Goal: Contribute content: Contribute content

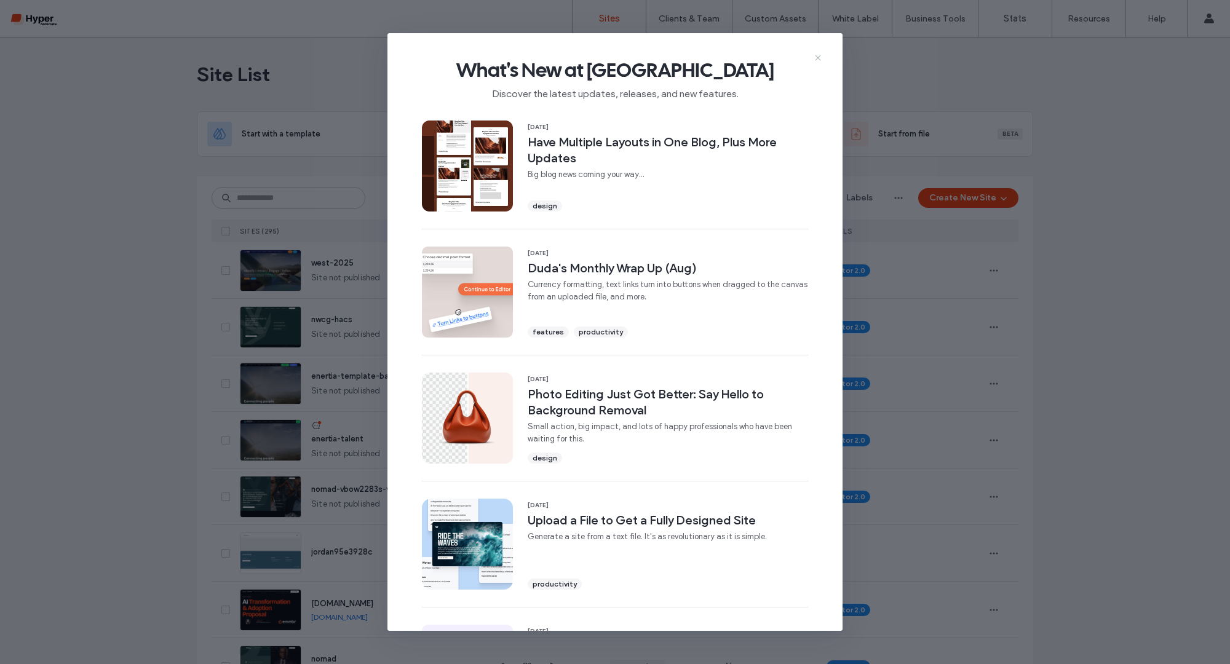
click at [817, 62] on icon at bounding box center [818, 58] width 10 height 10
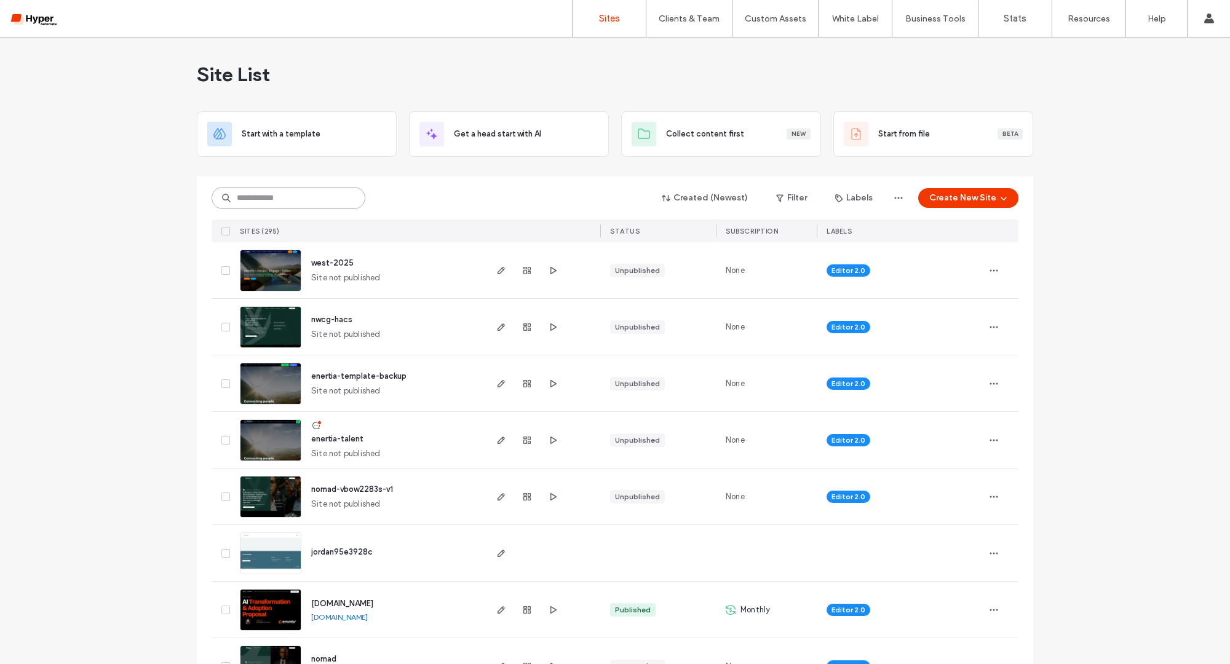
click at [252, 197] on input at bounding box center [289, 198] width 154 height 22
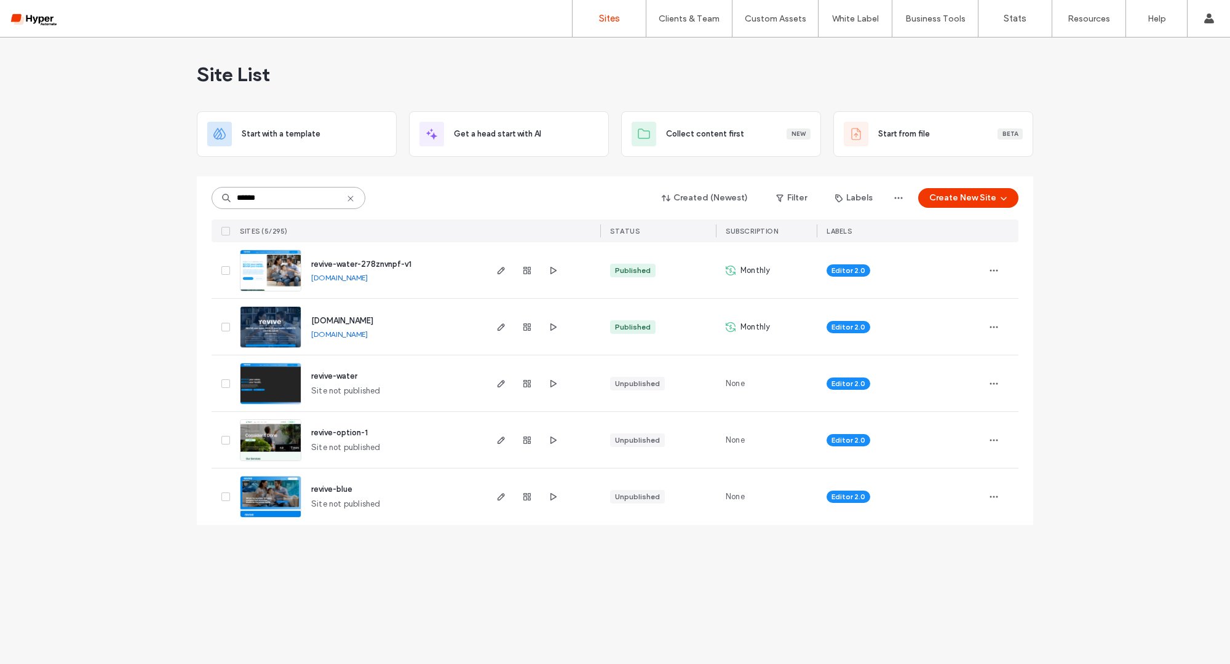
type input "******"
click at [359, 267] on span "revive-water-278znvnpf-v1" at bounding box center [361, 264] width 100 height 9
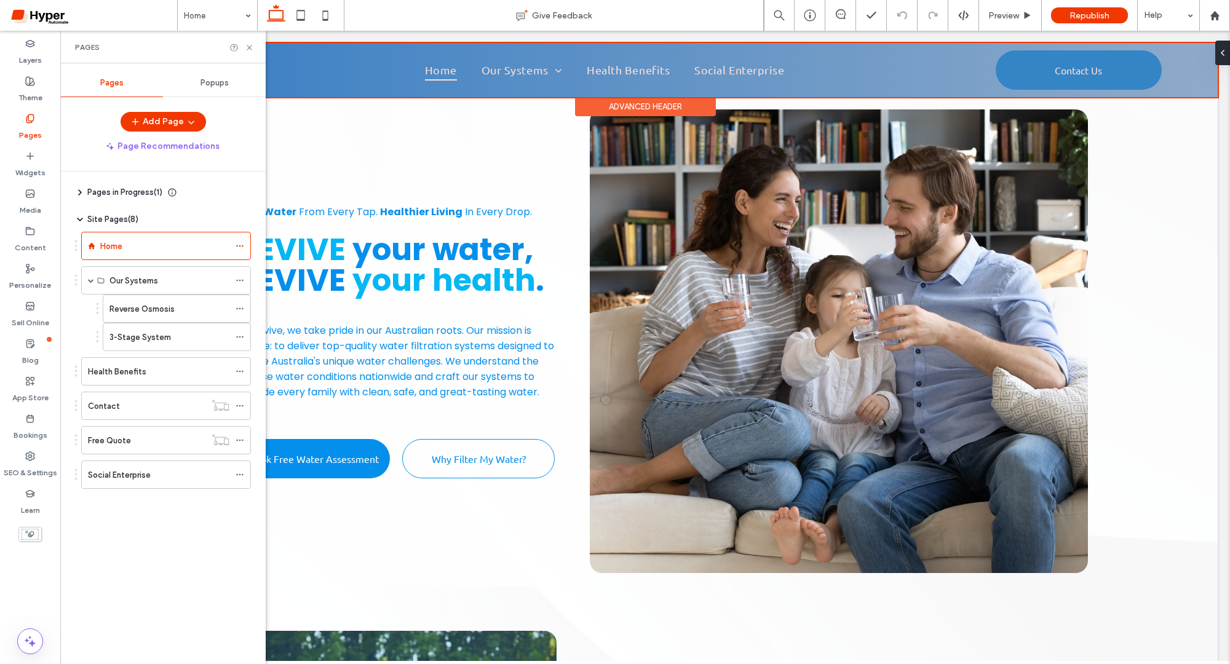
click at [557, 70] on div at bounding box center [645, 70] width 1145 height 54
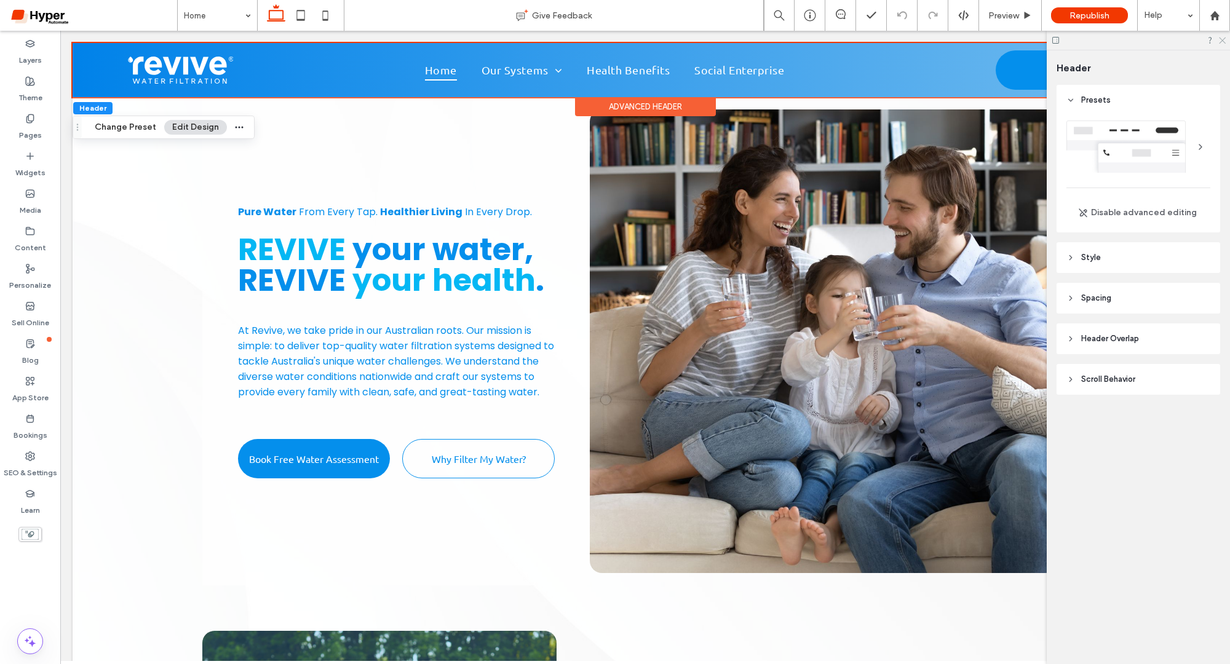
click at [1223, 42] on icon at bounding box center [1222, 40] width 8 height 8
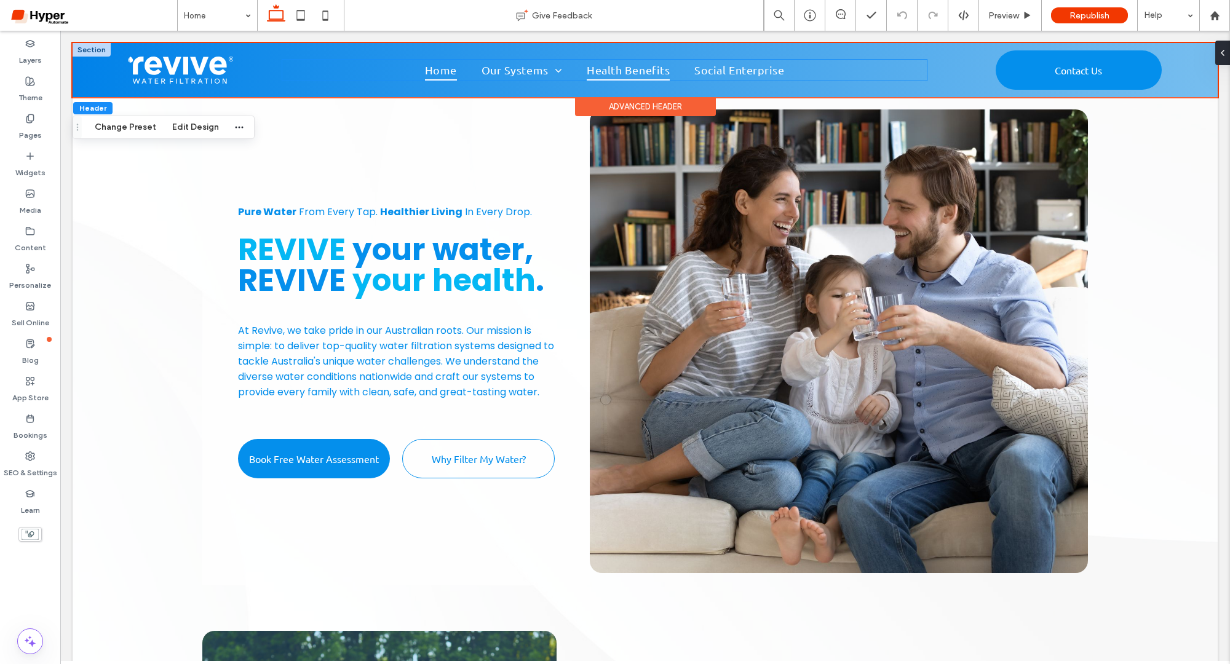
click at [644, 69] on span "Health Benefits" at bounding box center [628, 70] width 83 height 20
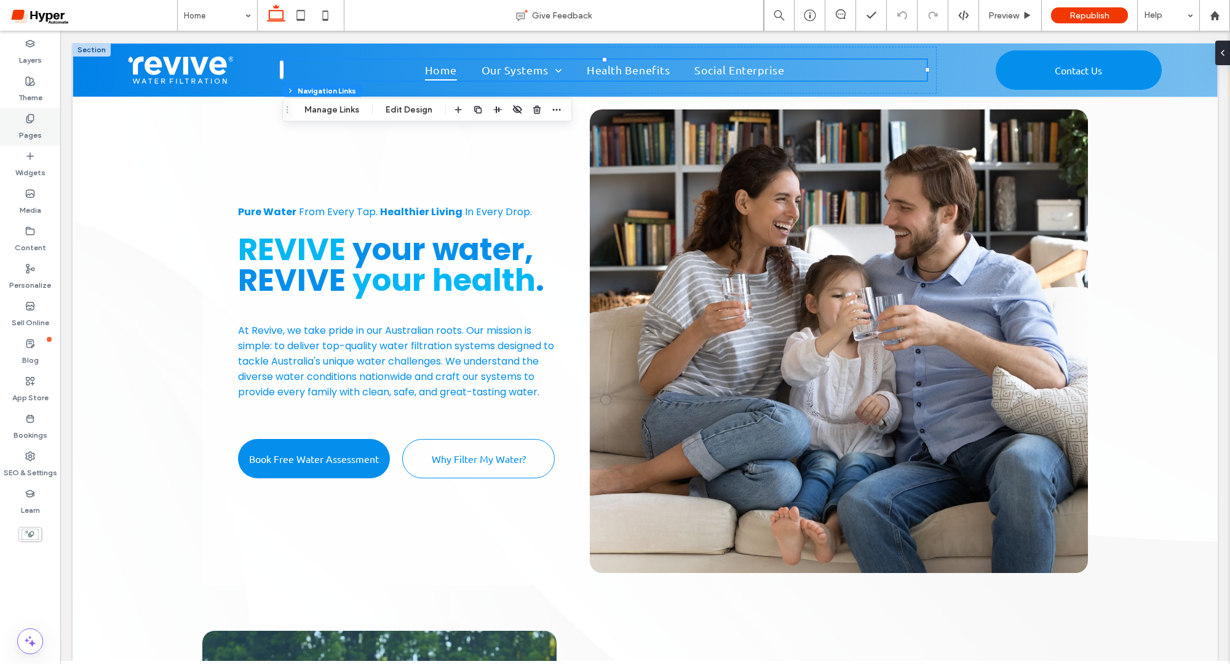
click at [17, 143] on div "Pages" at bounding box center [30, 127] width 60 height 38
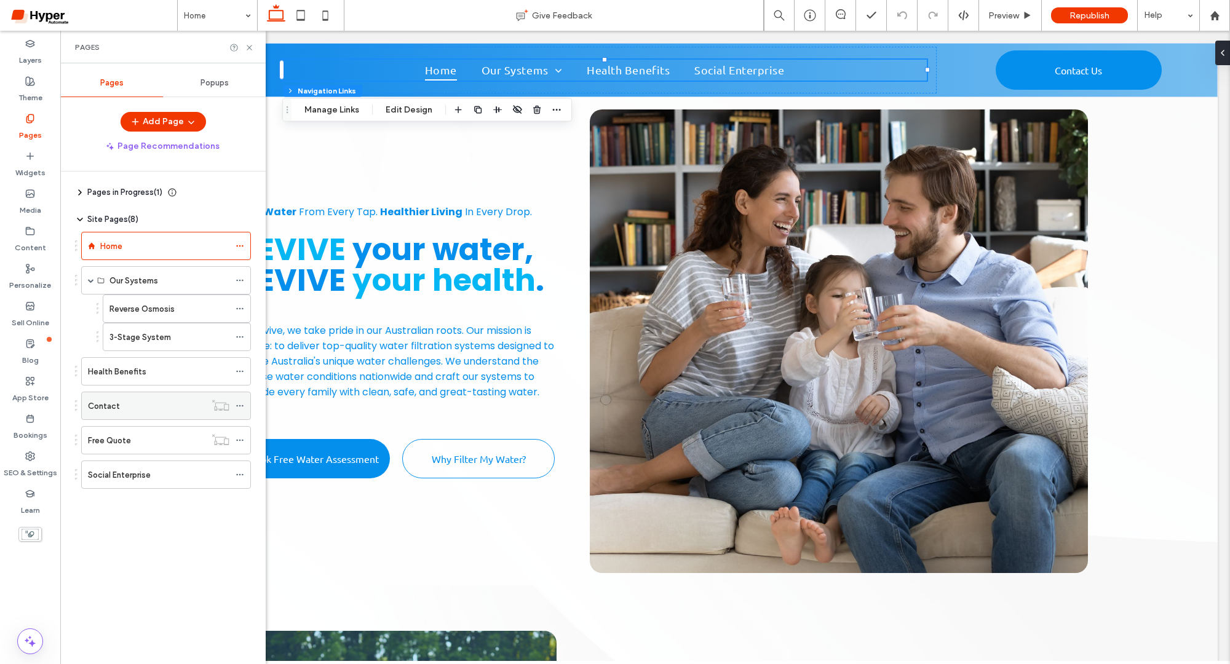
click at [148, 402] on div "Contact" at bounding box center [146, 406] width 117 height 13
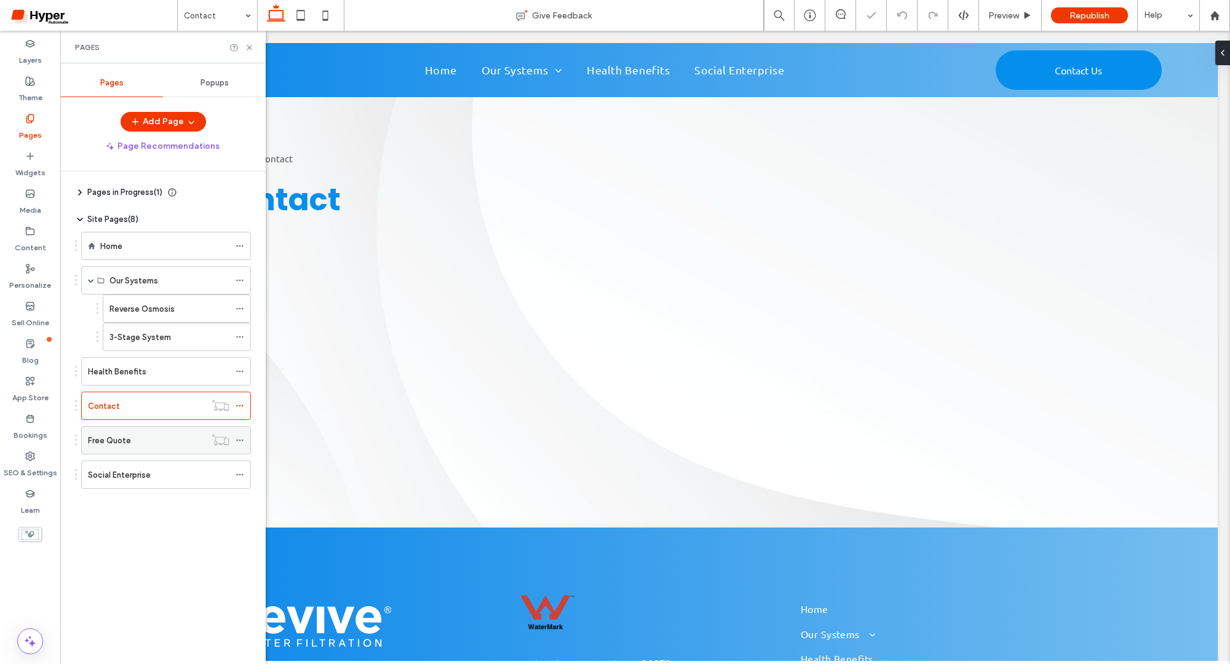
click at [149, 439] on div "Free Quote" at bounding box center [146, 440] width 117 height 13
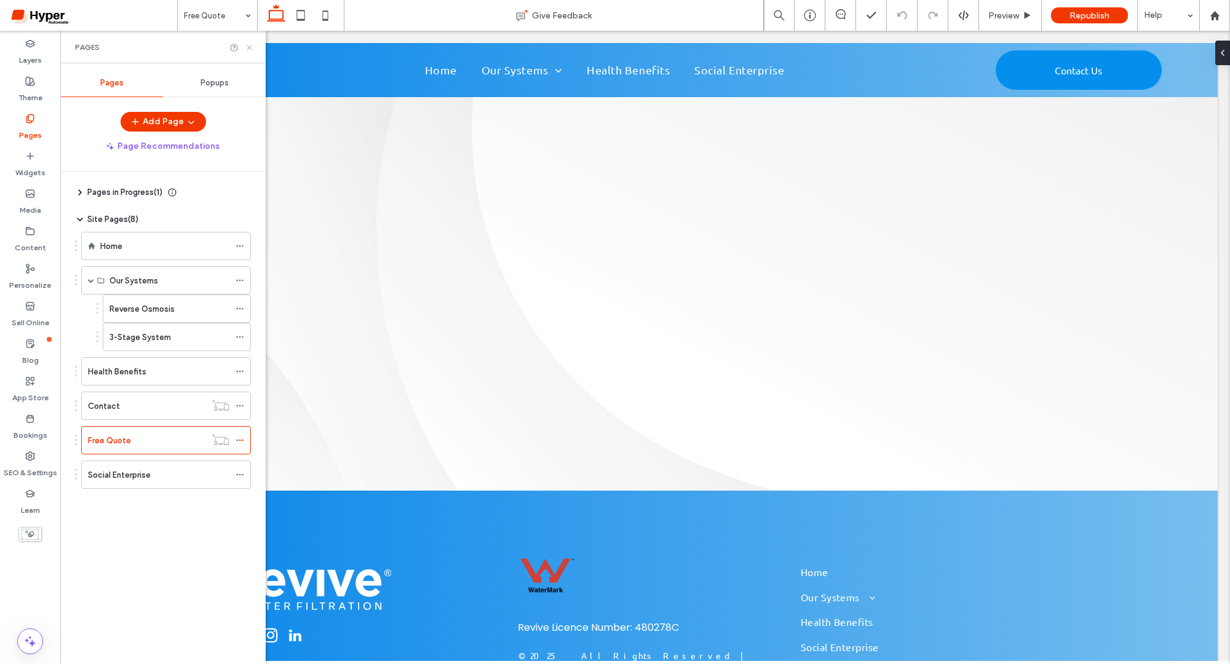
click at [250, 49] on icon at bounding box center [249, 47] width 9 height 9
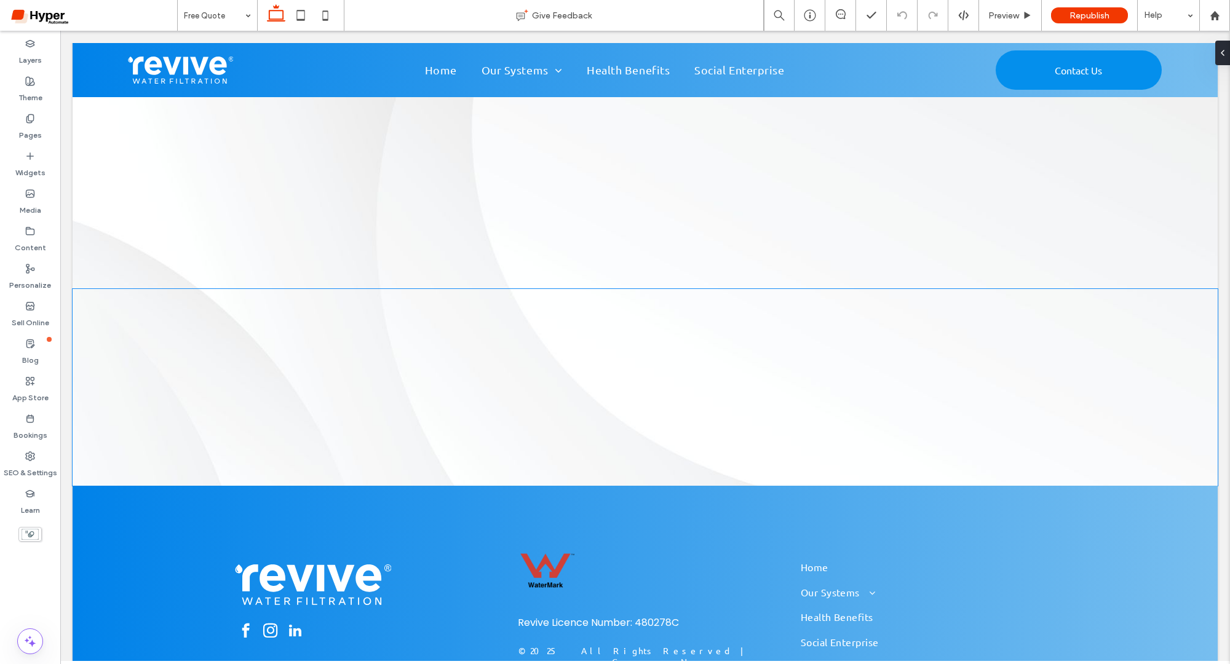
scroll to position [4, 0]
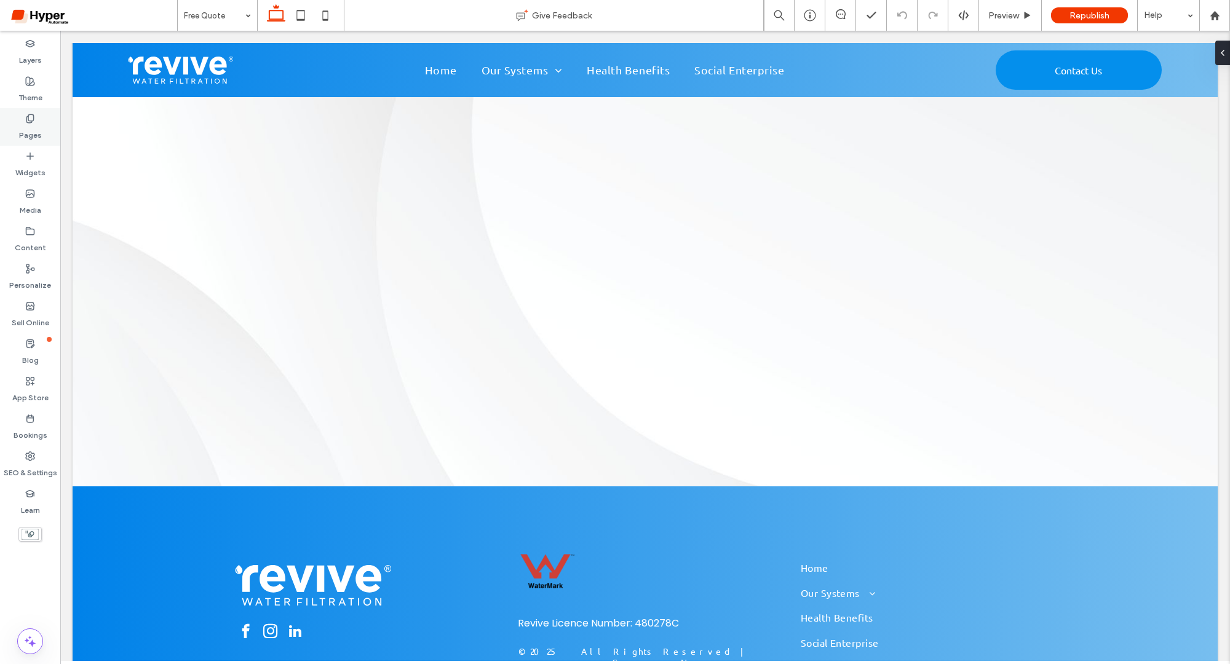
click at [41, 131] on div "Pages" at bounding box center [30, 127] width 60 height 38
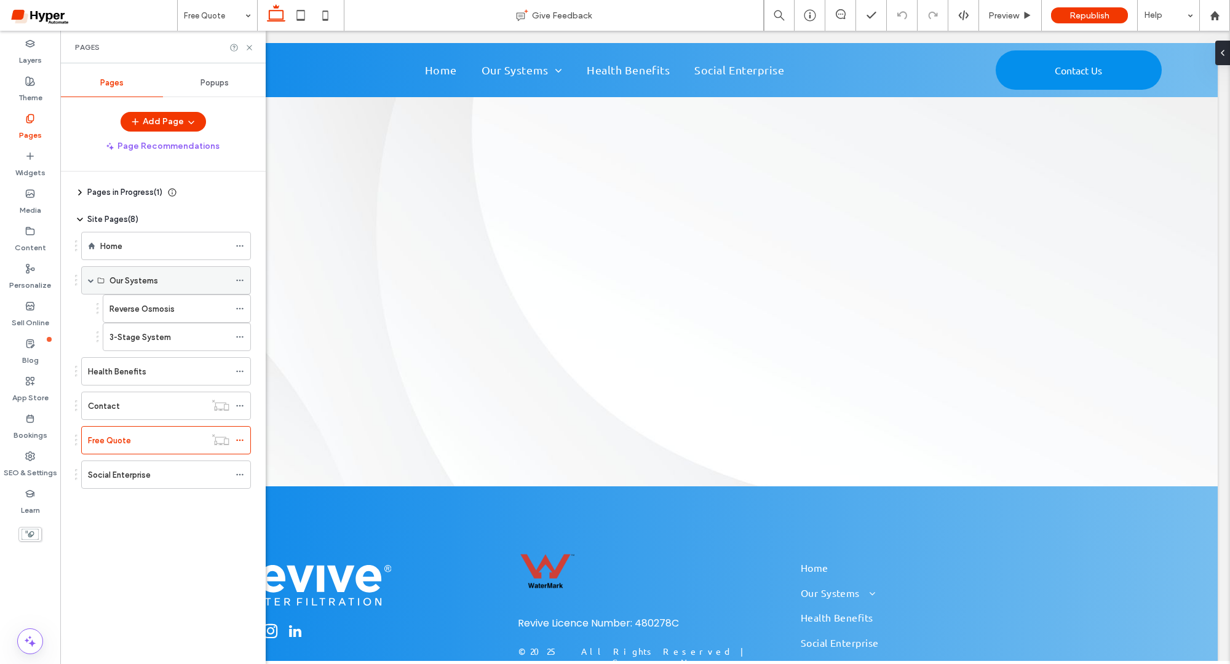
click at [154, 276] on label "Our Systems" at bounding box center [133, 281] width 49 height 22
click at [249, 47] on use at bounding box center [249, 47] width 5 height 5
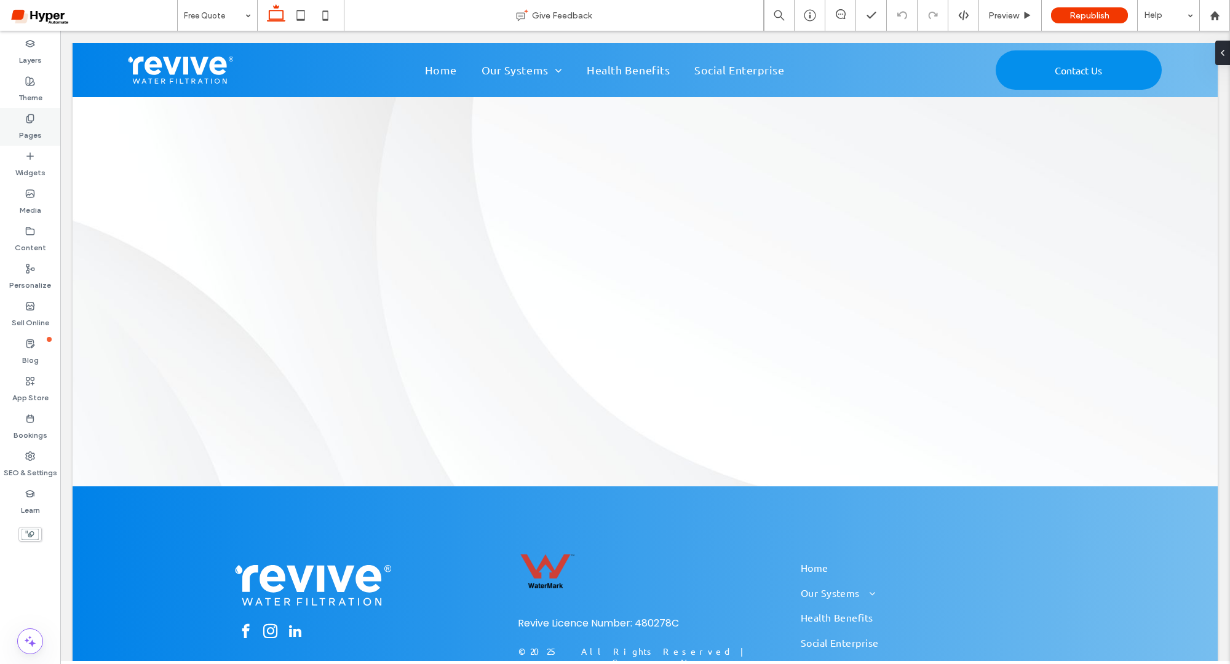
click at [31, 132] on label "Pages" at bounding box center [30, 132] width 23 height 17
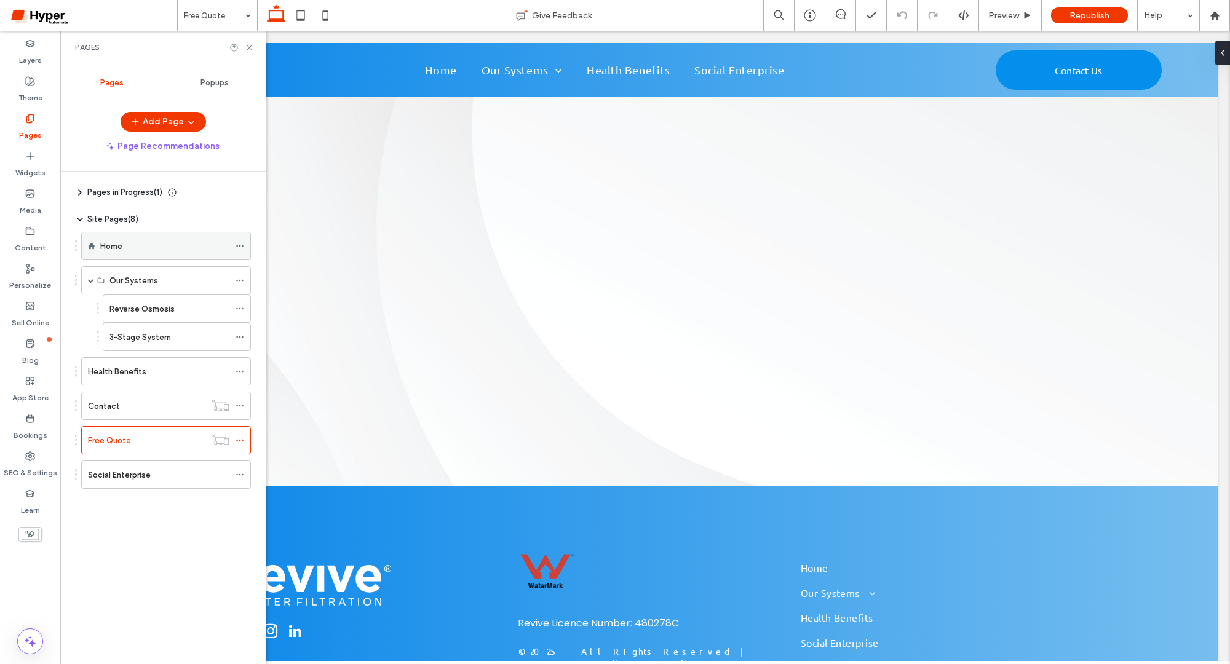
click at [125, 240] on div "Home" at bounding box center [164, 246] width 129 height 13
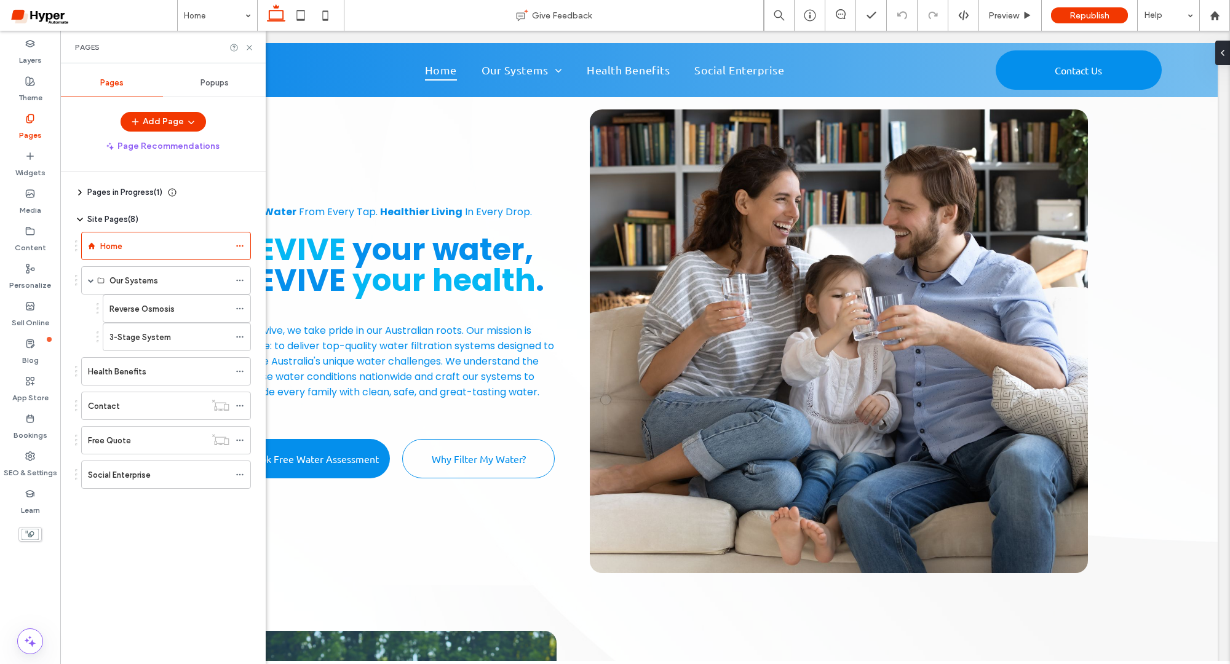
click at [108, 250] on label "Home" at bounding box center [111, 247] width 22 height 22
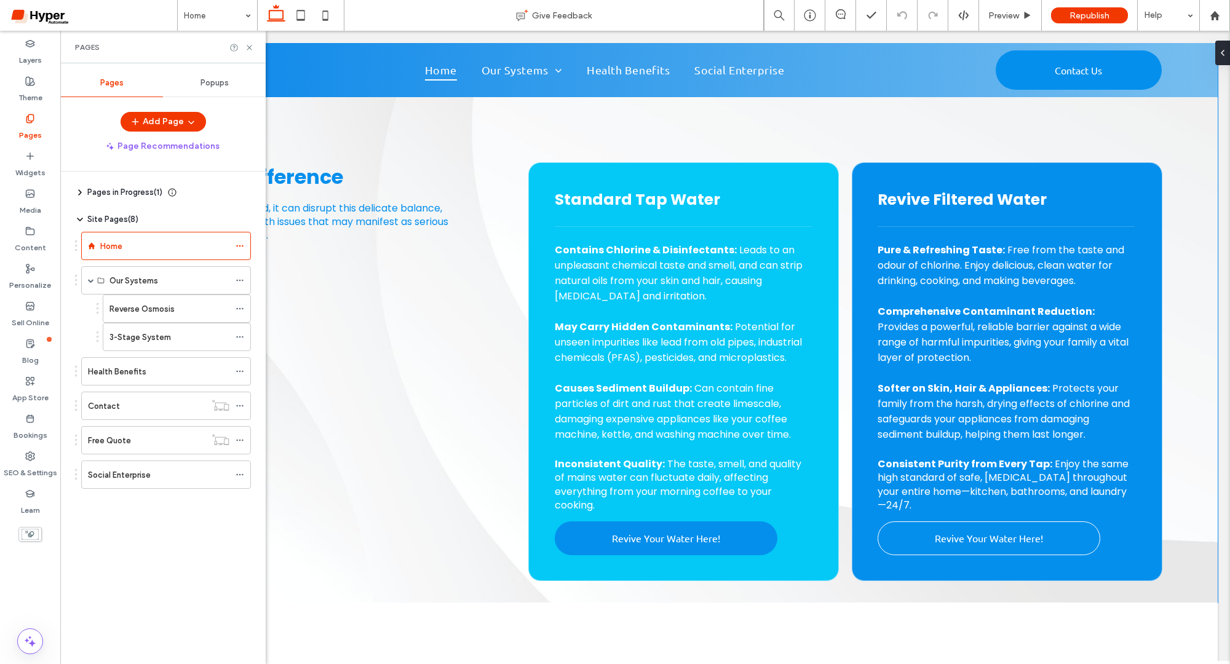
scroll to position [2120, 0]
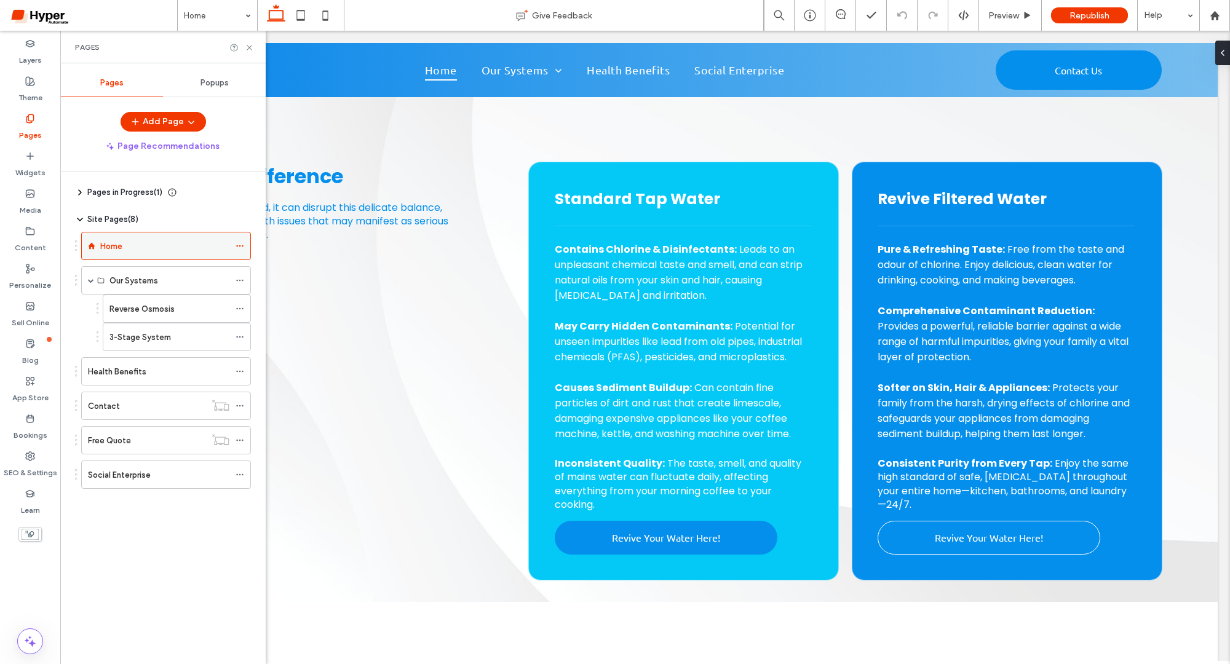
click at [154, 243] on div "Home" at bounding box center [164, 246] width 129 height 13
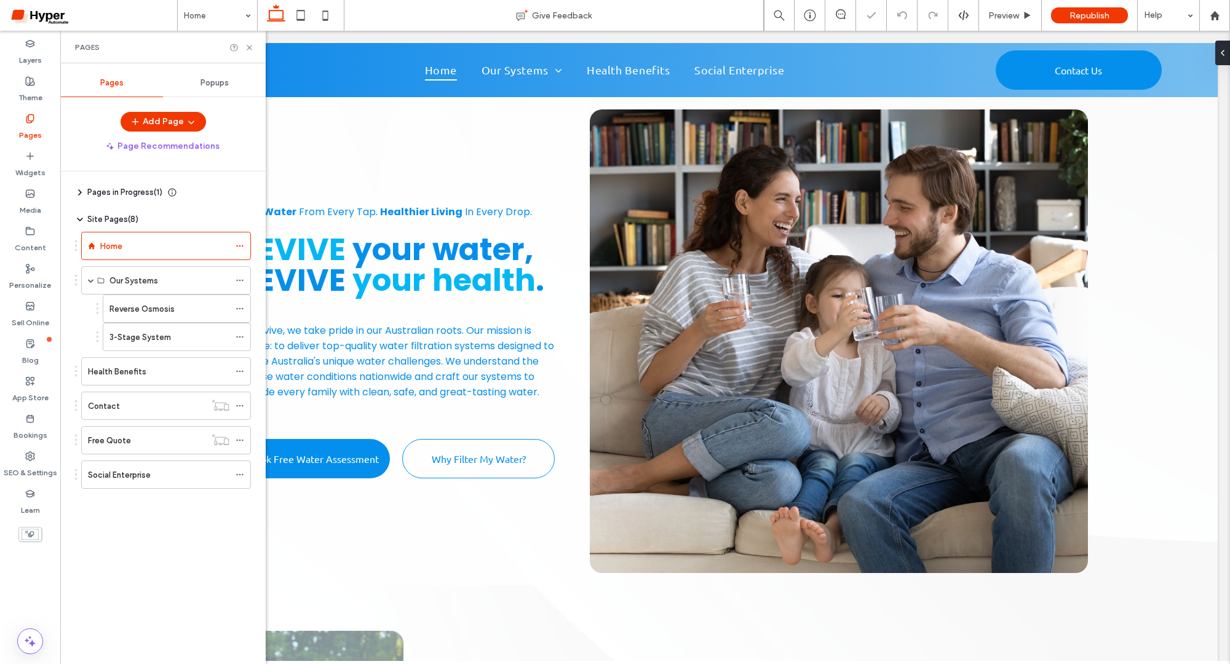
scroll to position [0, 0]
click at [248, 46] on use at bounding box center [249, 47] width 5 height 5
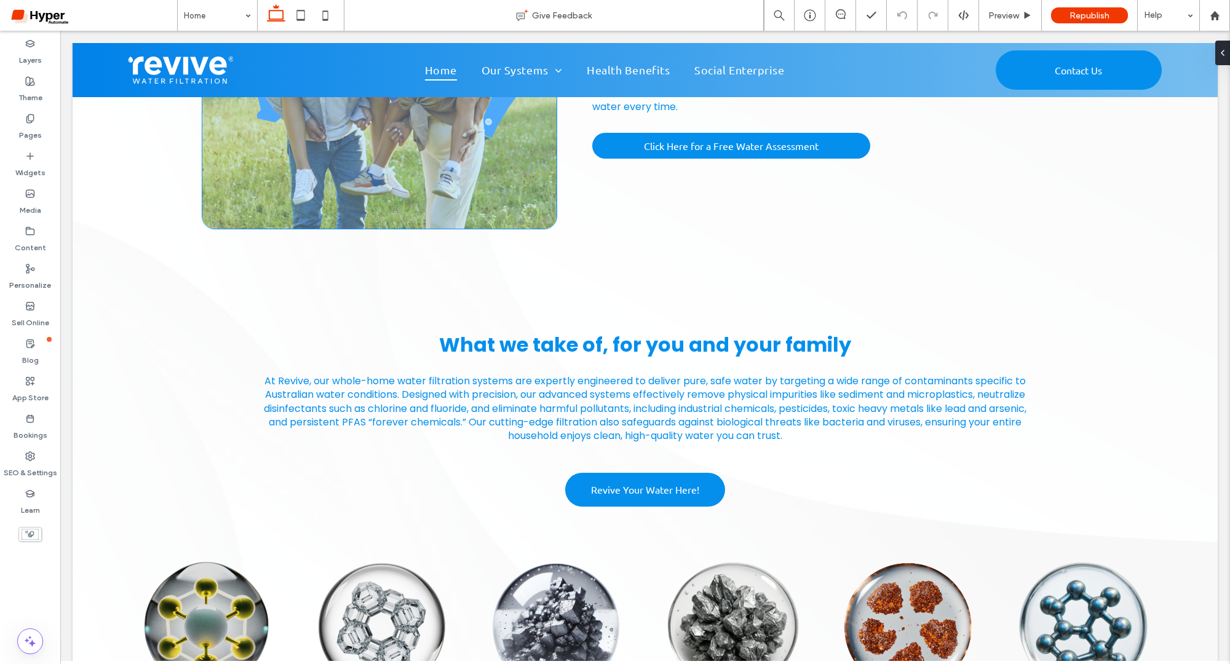
scroll to position [757, 0]
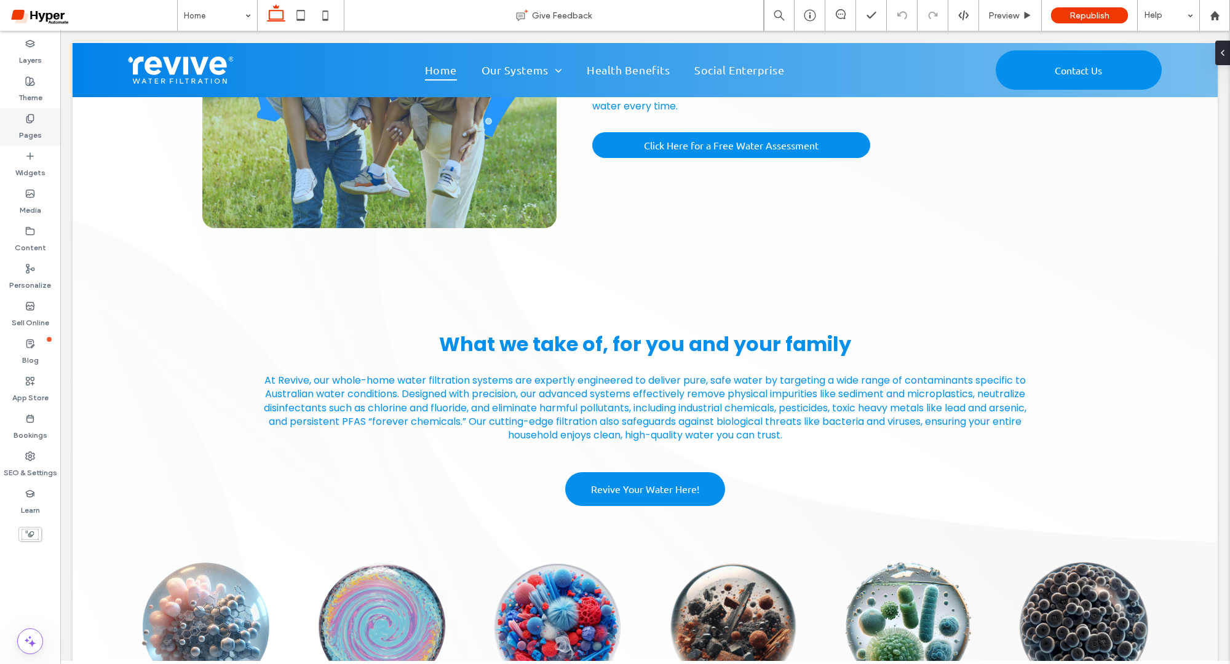
click at [37, 135] on label "Pages" at bounding box center [30, 132] width 23 height 17
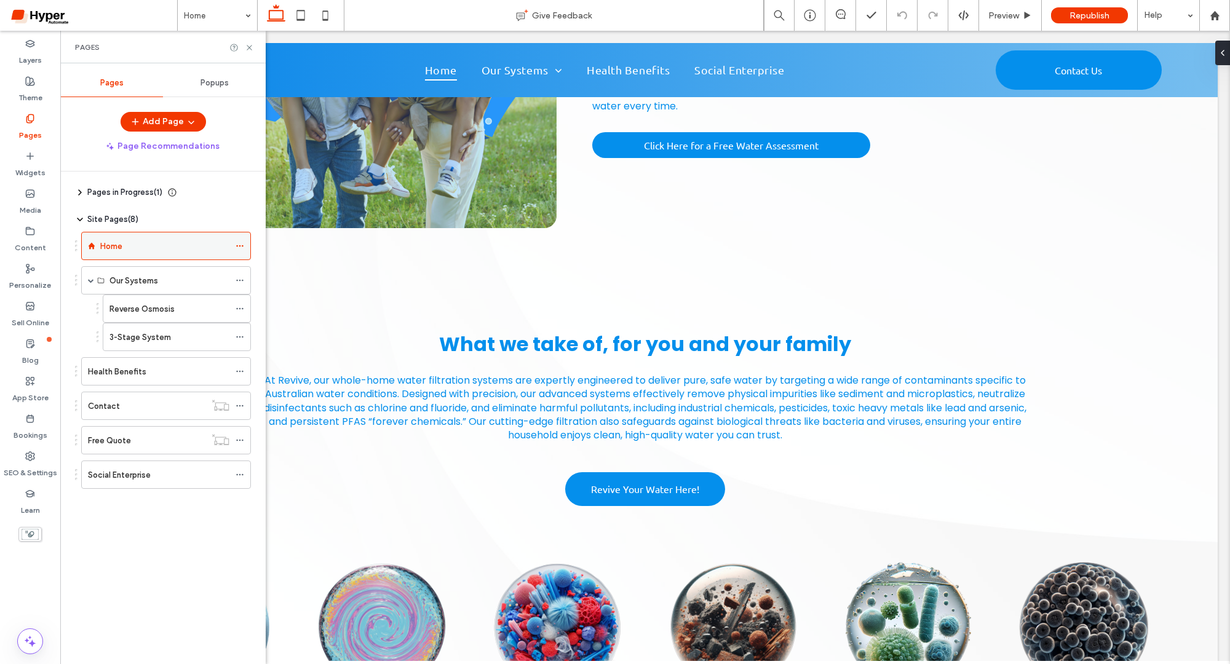
click at [120, 243] on label "Home" at bounding box center [111, 247] width 22 height 22
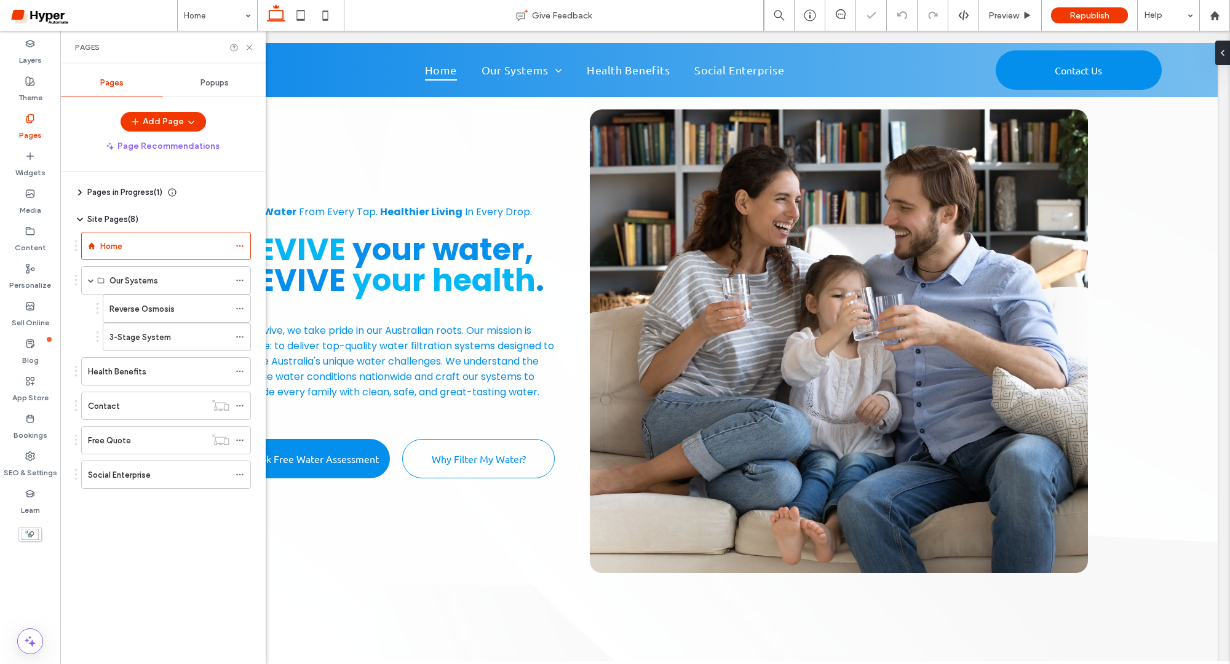
scroll to position [0, 0]
click at [251, 46] on icon at bounding box center [249, 47] width 9 height 9
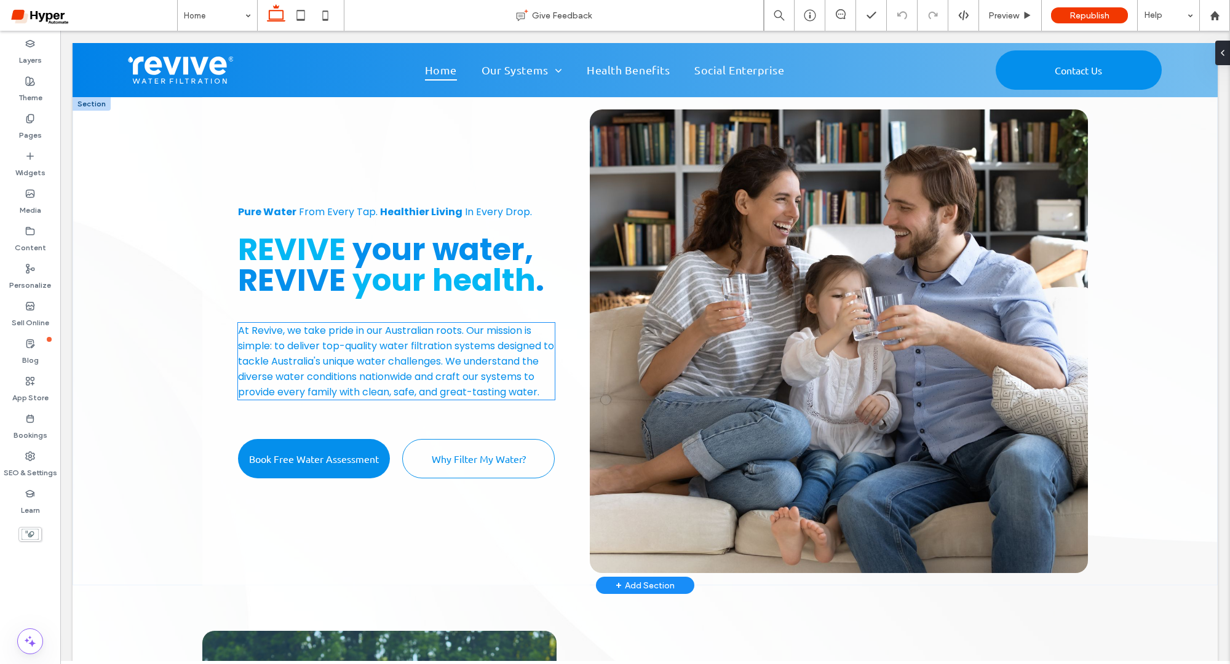
click at [366, 372] on span ", we take pride in our Australian roots. Our mission is simple: to deliver top-…" at bounding box center [396, 362] width 316 height 76
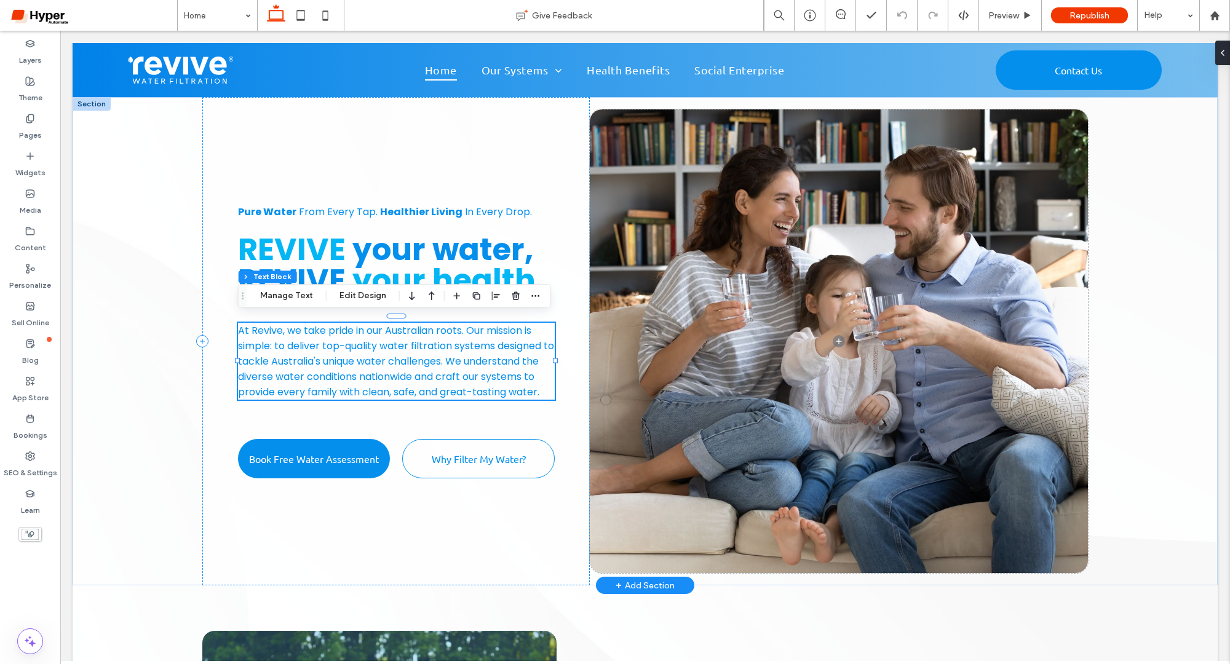
click at [342, 364] on span ", we take pride in our Australian roots. Our mission is simple: to deliver top-…" at bounding box center [396, 362] width 316 height 76
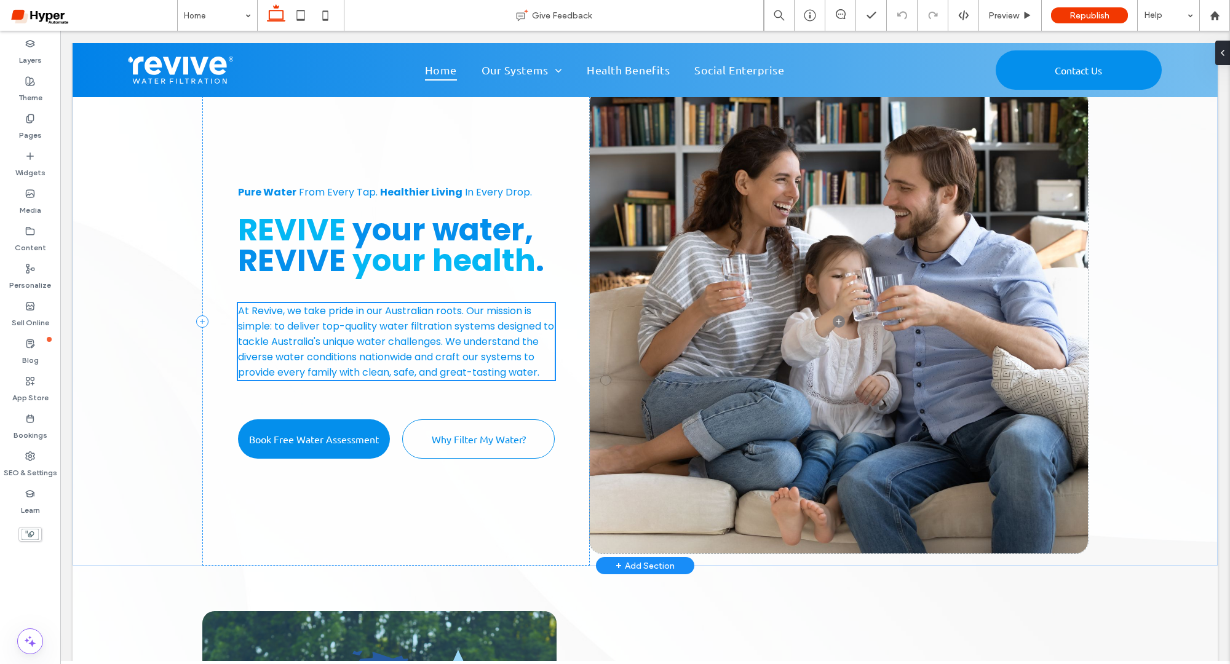
scroll to position [26, 0]
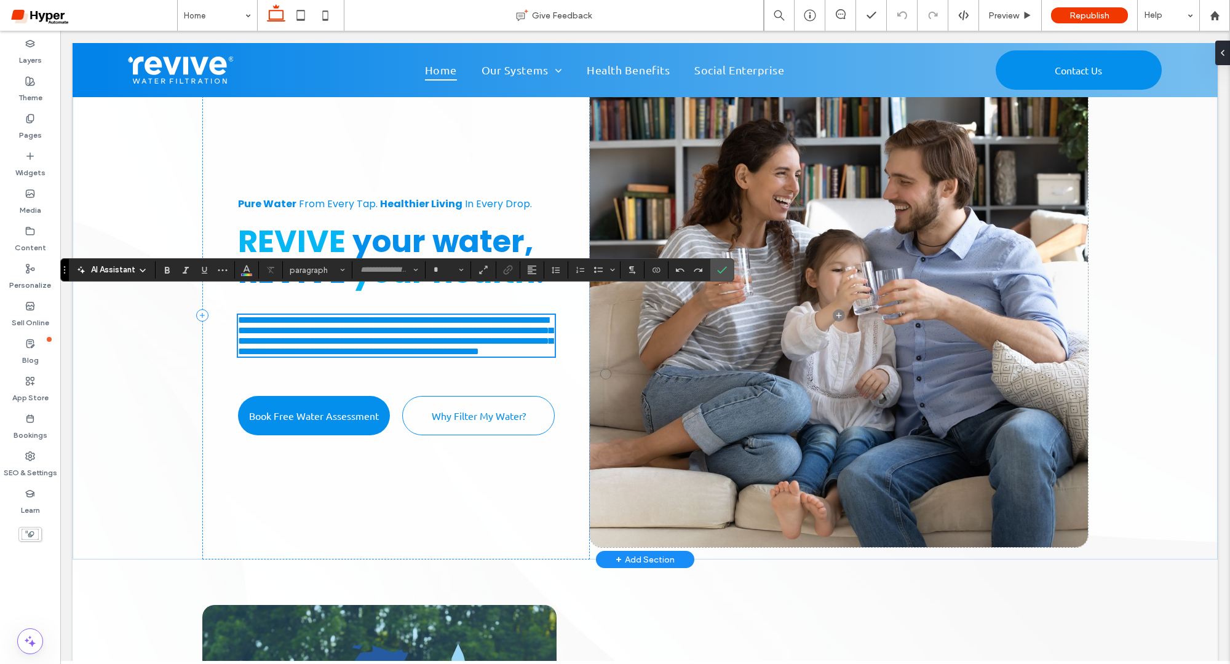
type input "*******"
type input "**"
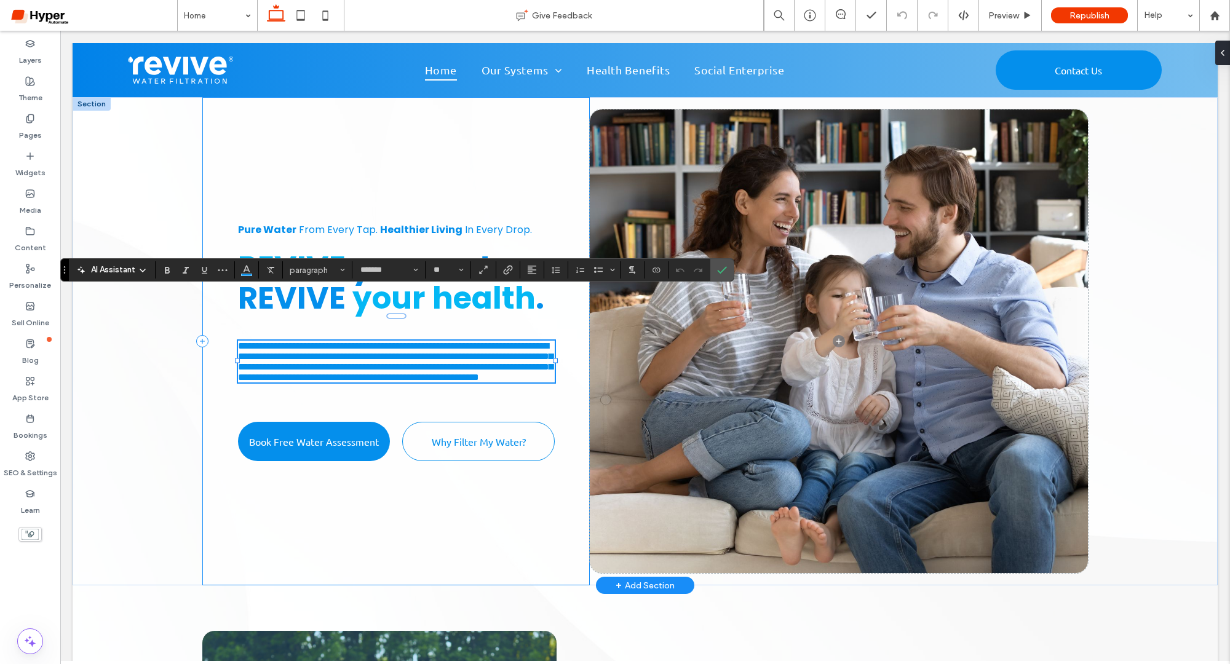
click at [548, 439] on div "**********" at bounding box center [396, 341] width 388 height 488
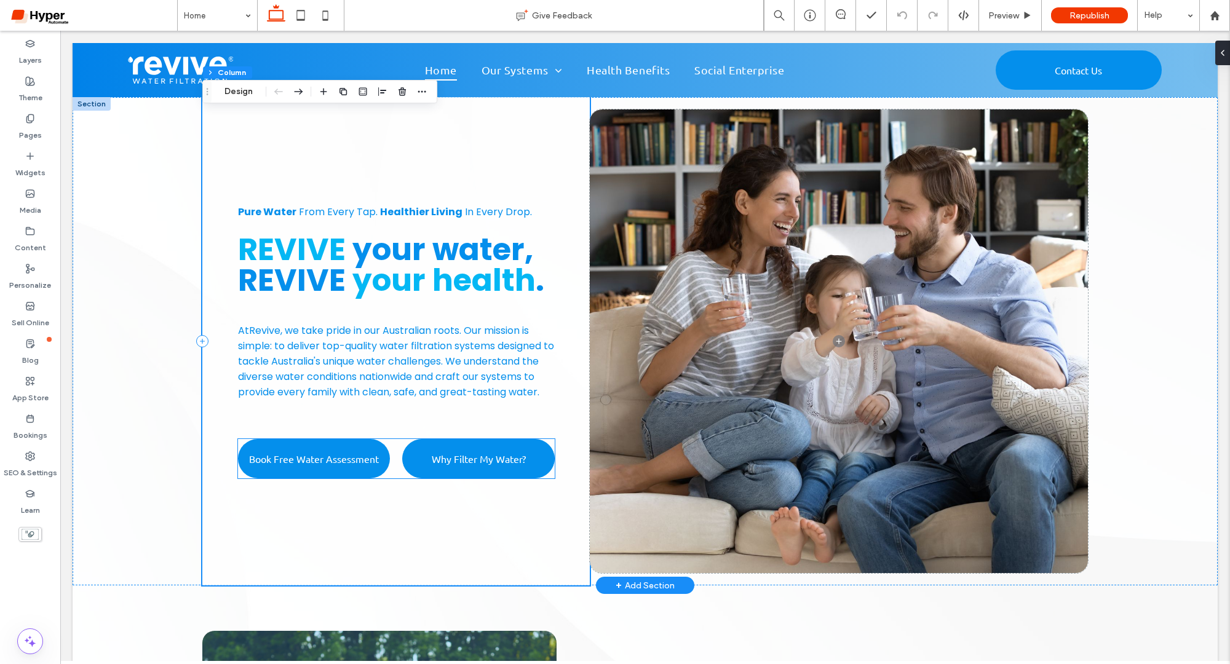
scroll to position [25, 0]
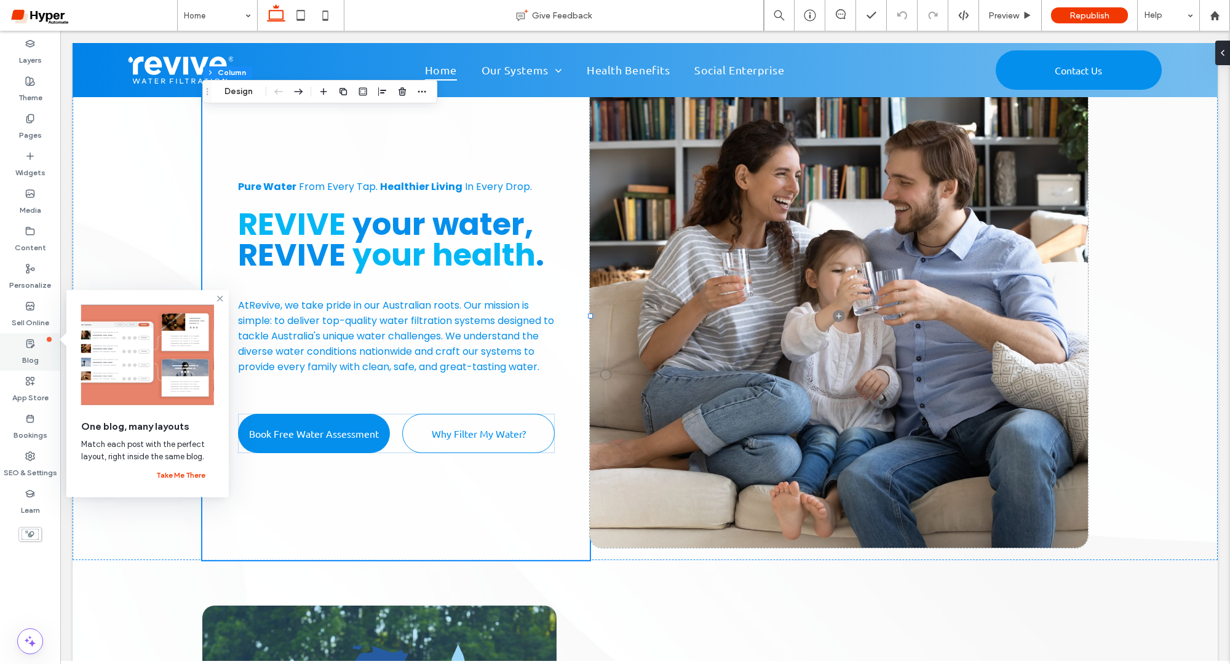
click at [38, 361] on div "Blog" at bounding box center [30, 352] width 60 height 38
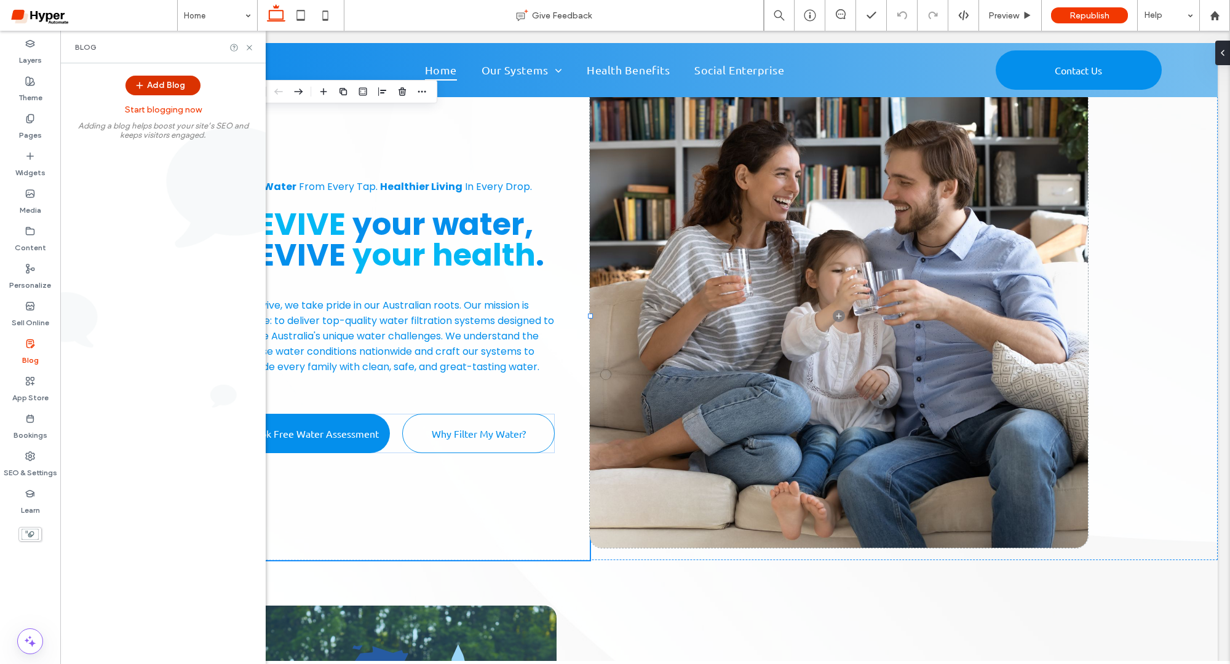
click at [178, 87] on button "Add Blog" at bounding box center [162, 86] width 75 height 20
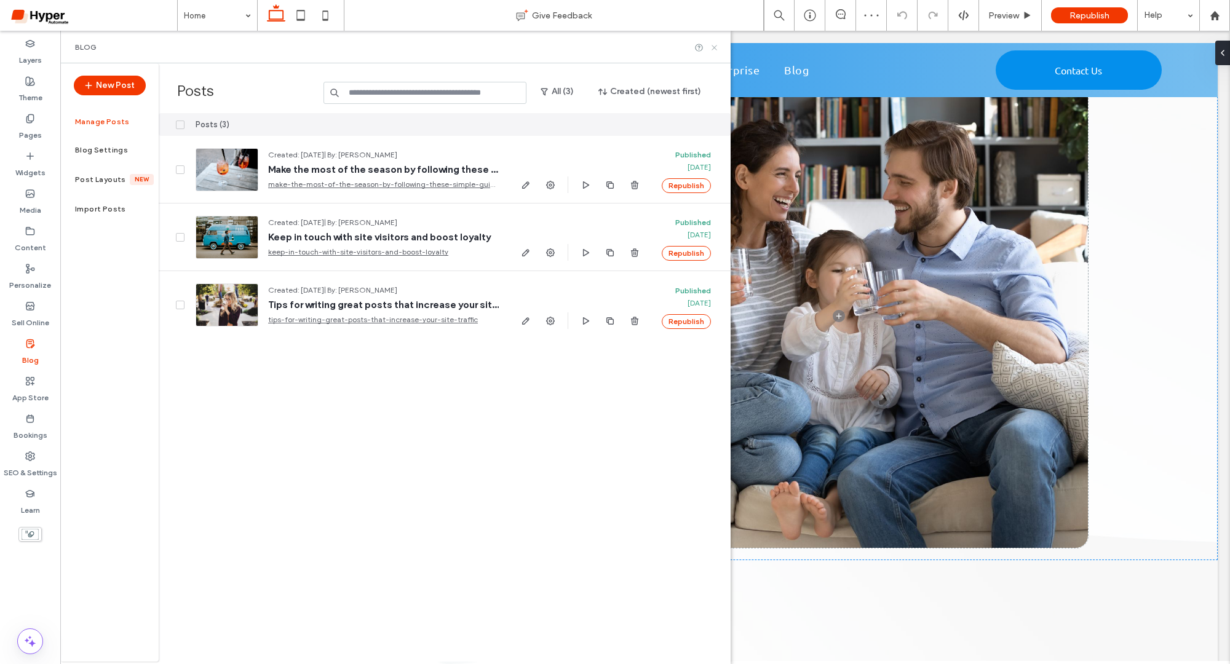
drag, startPoint x: 714, startPoint y: 46, endPoint x: 653, endPoint y: 15, distance: 68.2
click at [714, 46] on icon at bounding box center [714, 47] width 9 height 9
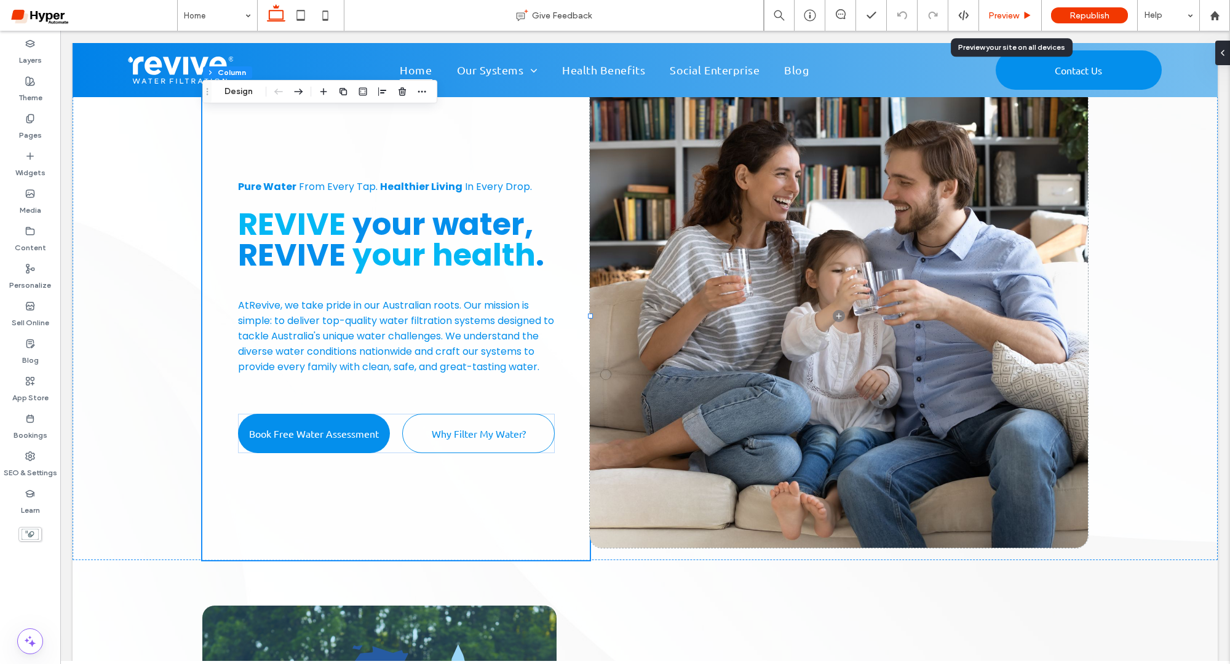
click at [1016, 5] on div "Preview" at bounding box center [1010, 15] width 63 height 31
click at [1022, 11] on div "Preview" at bounding box center [1010, 15] width 62 height 10
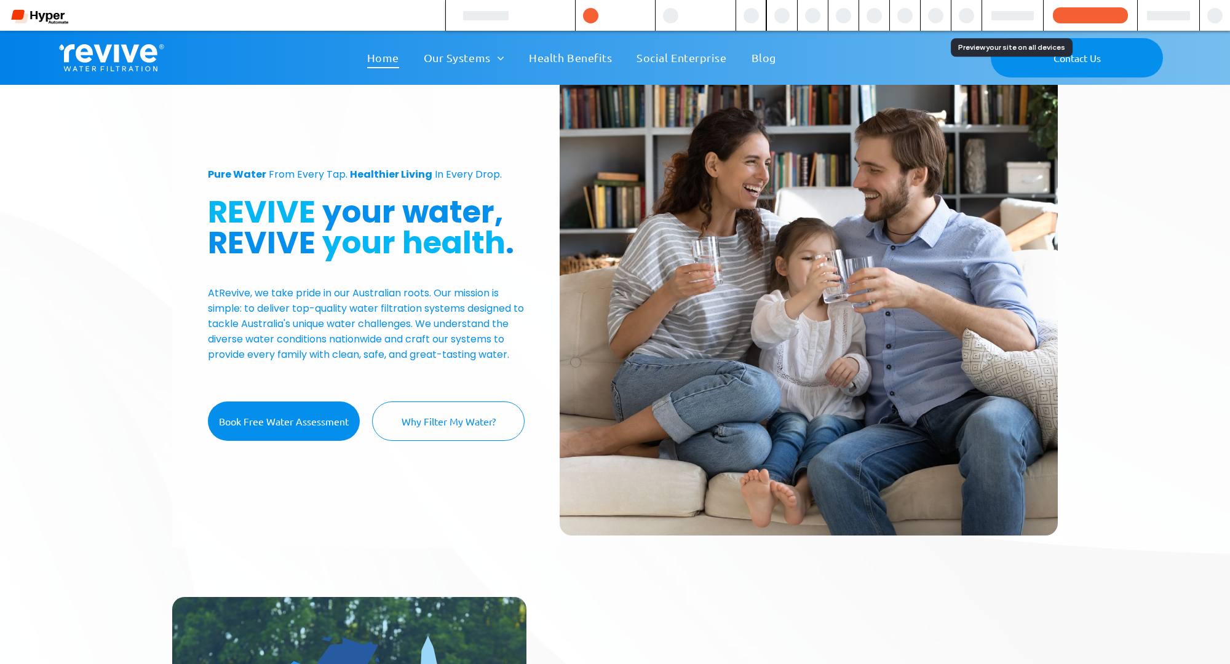
scroll to position [13, 0]
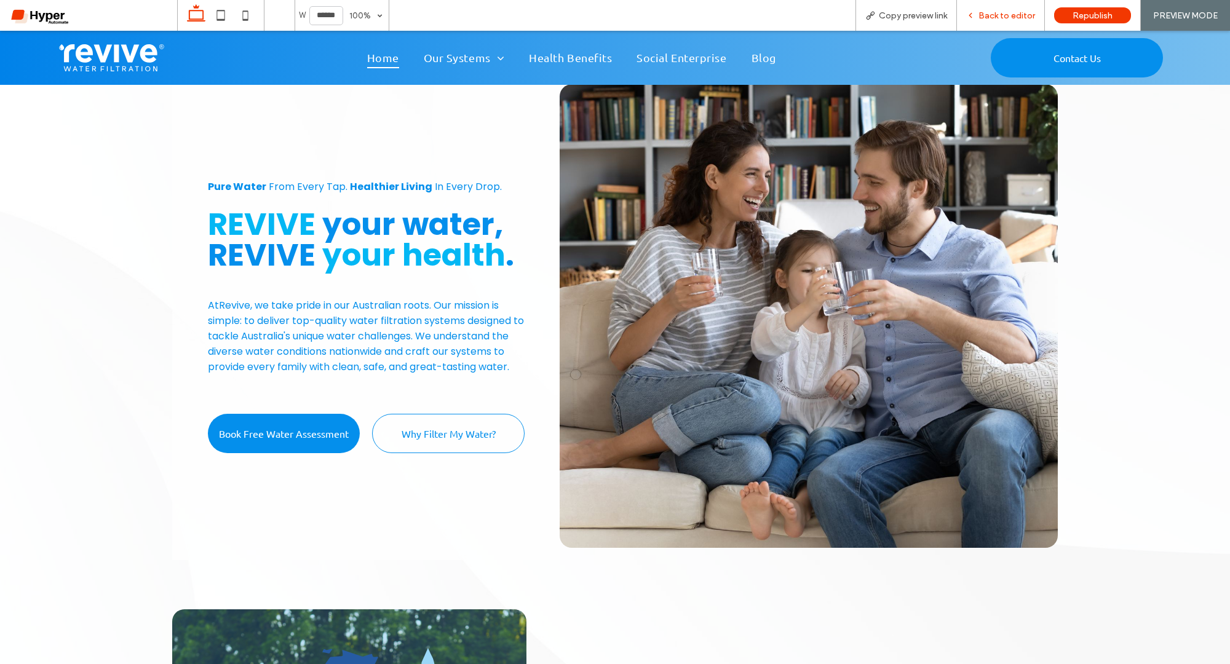
click at [990, 20] on div "Back to editor" at bounding box center [1001, 15] width 88 height 31
click at [745, 57] on link "Blog" at bounding box center [763, 57] width 49 height 20
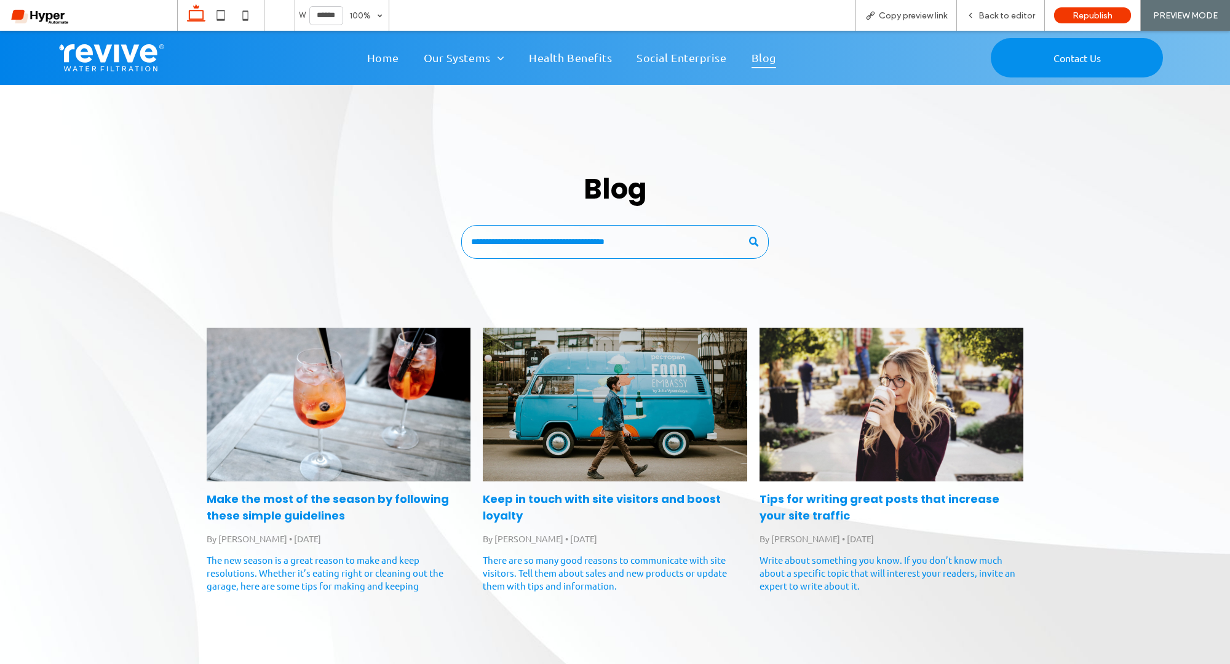
click at [306, 477] on div at bounding box center [339, 405] width 280 height 163
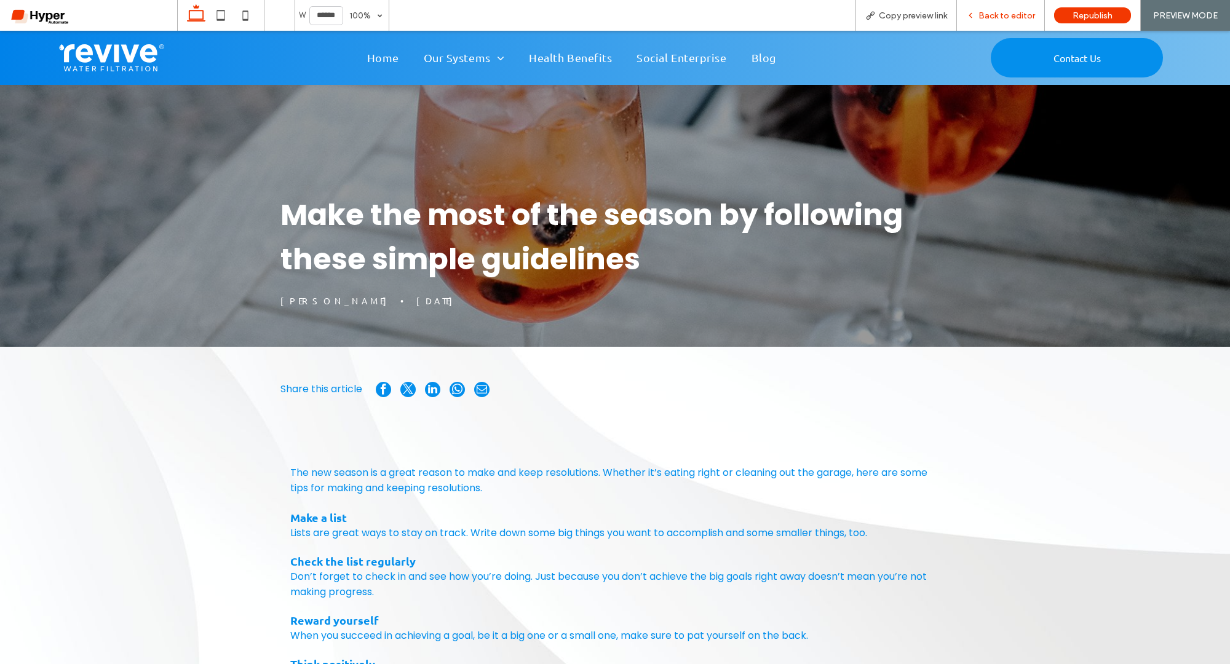
click at [1022, 15] on span "Back to editor" at bounding box center [1007, 15] width 57 height 10
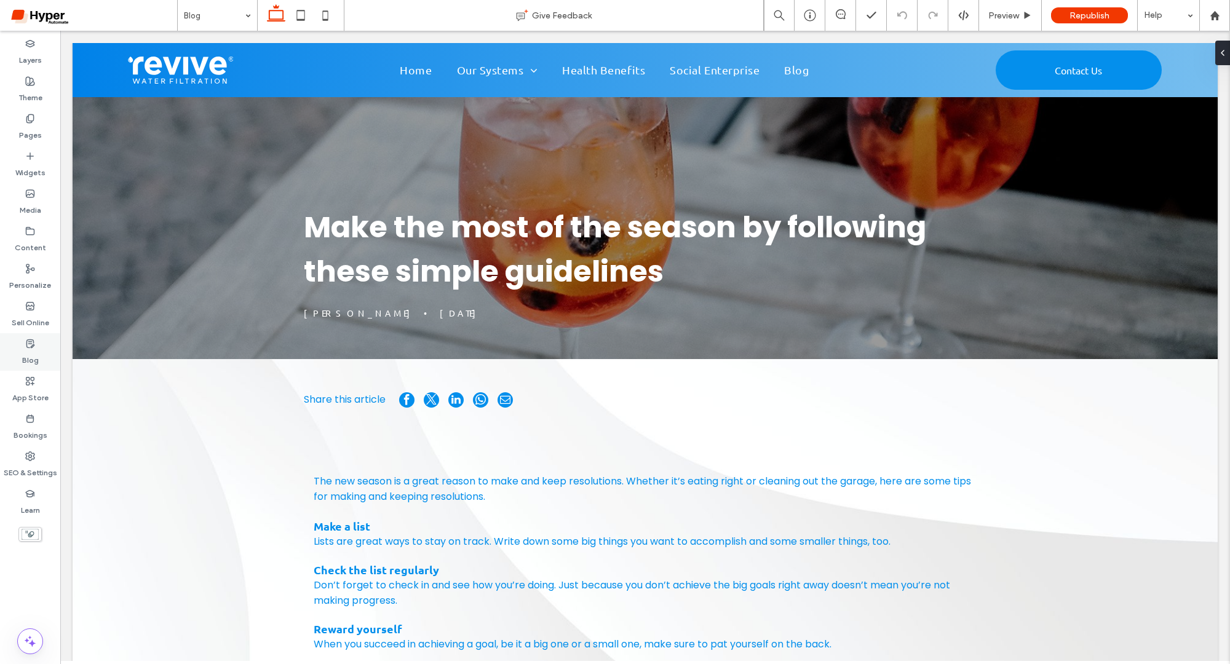
click at [32, 349] on label "Blog" at bounding box center [30, 357] width 17 height 17
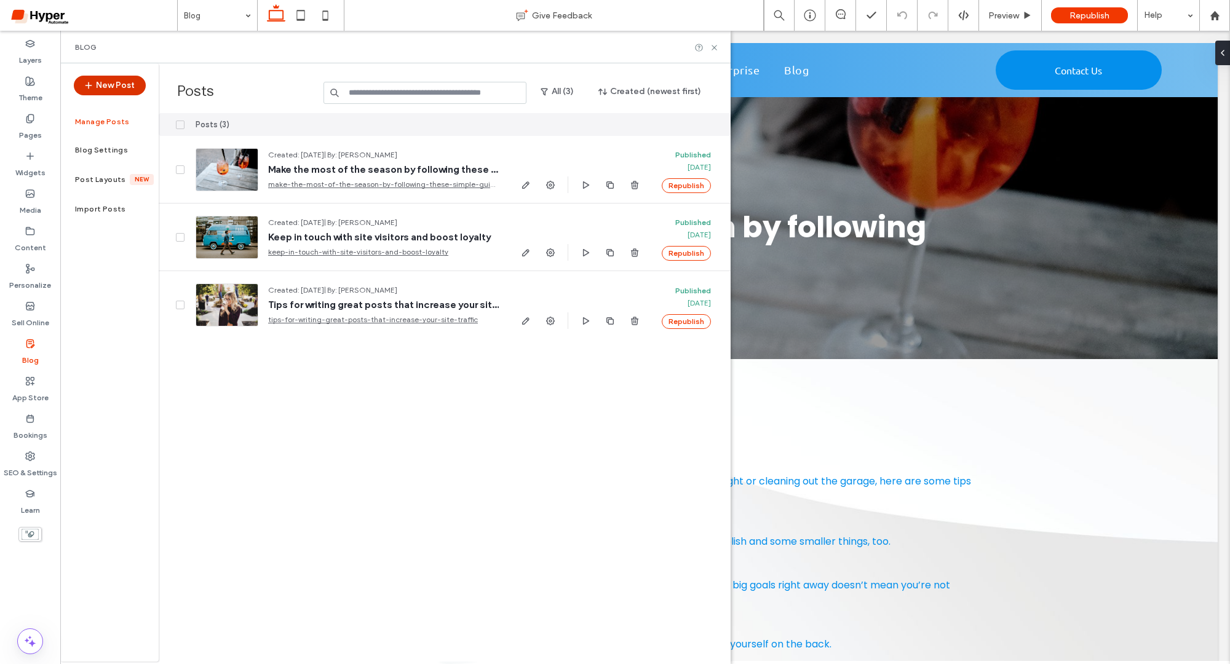
click at [110, 89] on button "New Post" at bounding box center [110, 86] width 72 height 20
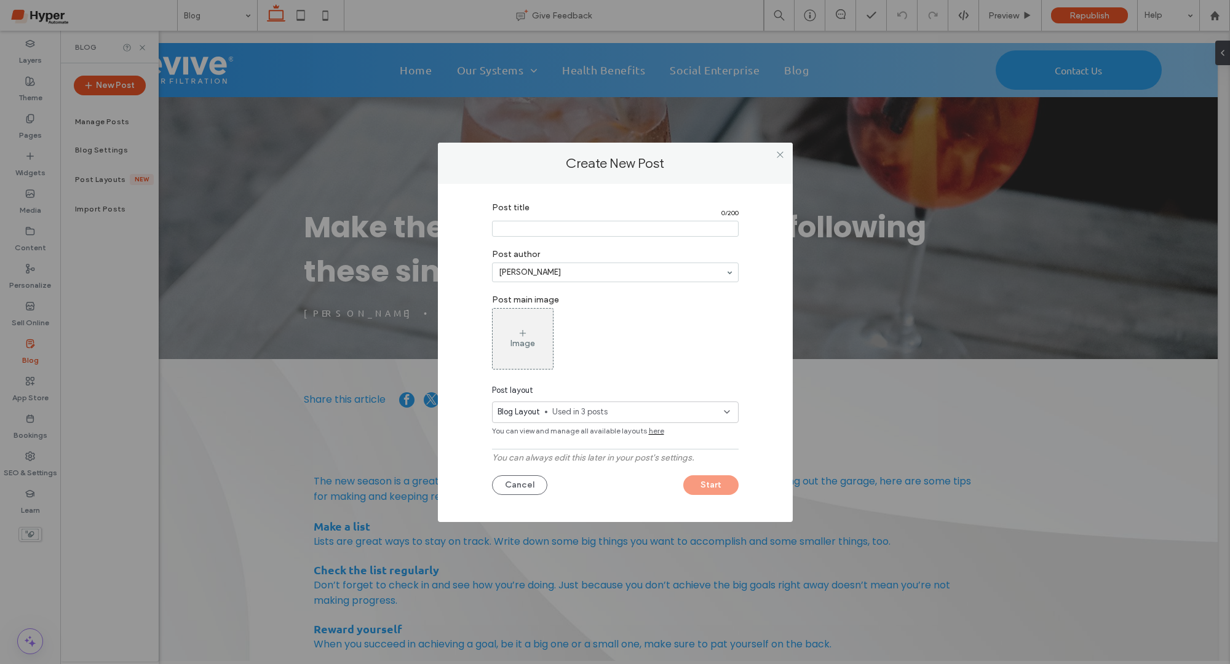
click at [581, 224] on input "Post title" at bounding box center [615, 229] width 247 height 16
type input "**********"
click at [543, 345] on div "Image" at bounding box center [523, 339] width 60 height 58
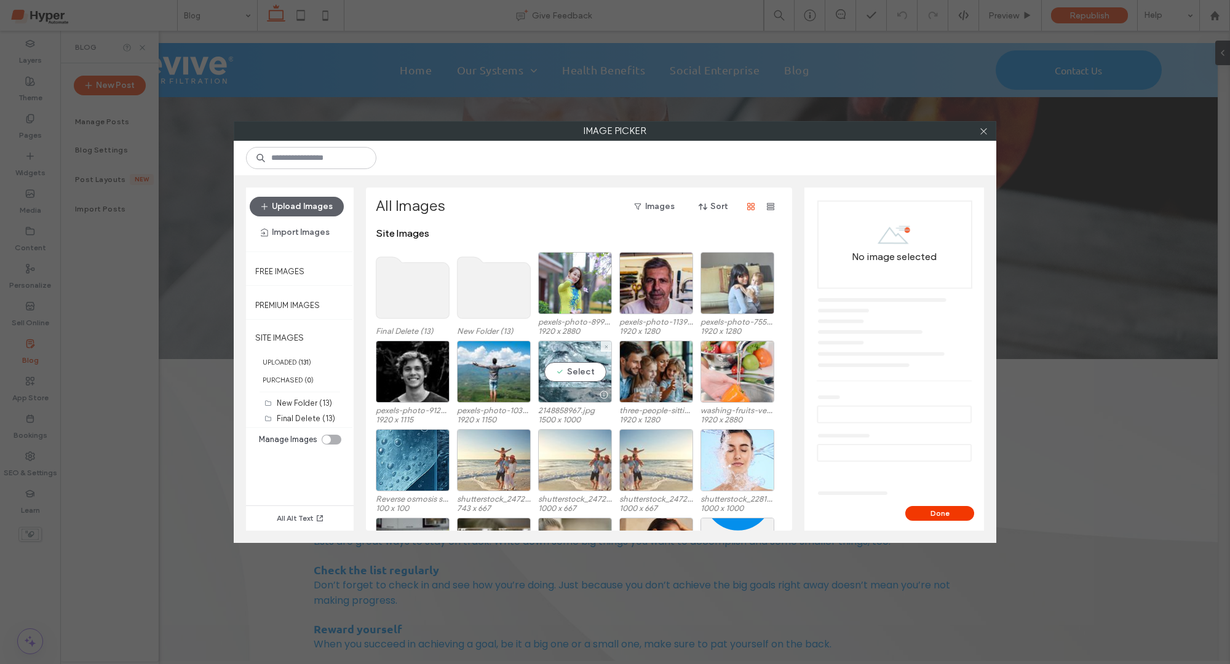
scroll to position [20, 0]
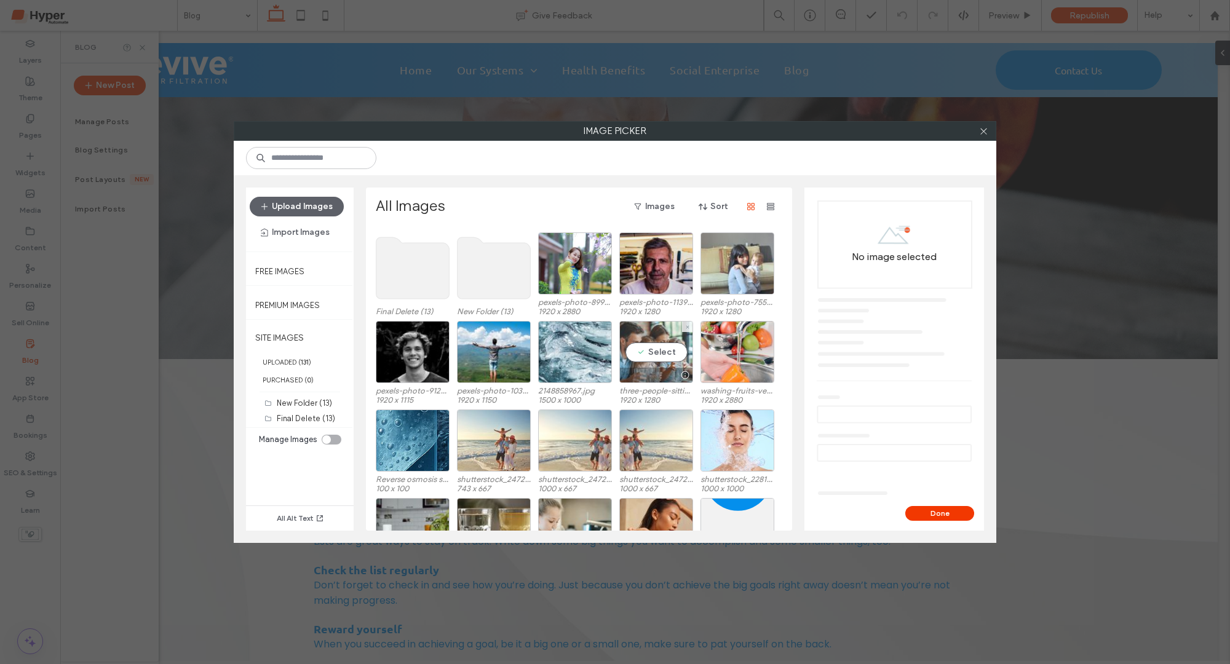
click at [669, 352] on div "Select" at bounding box center [656, 352] width 74 height 62
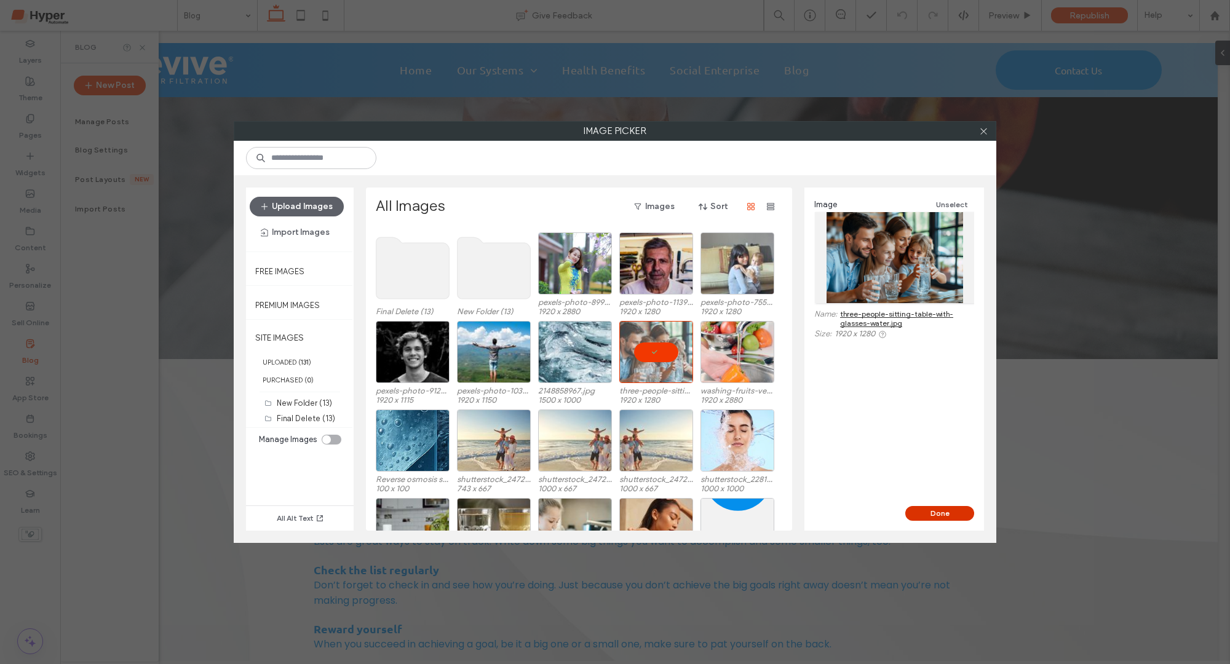
click at [940, 514] on button "Done" at bounding box center [939, 513] width 69 height 15
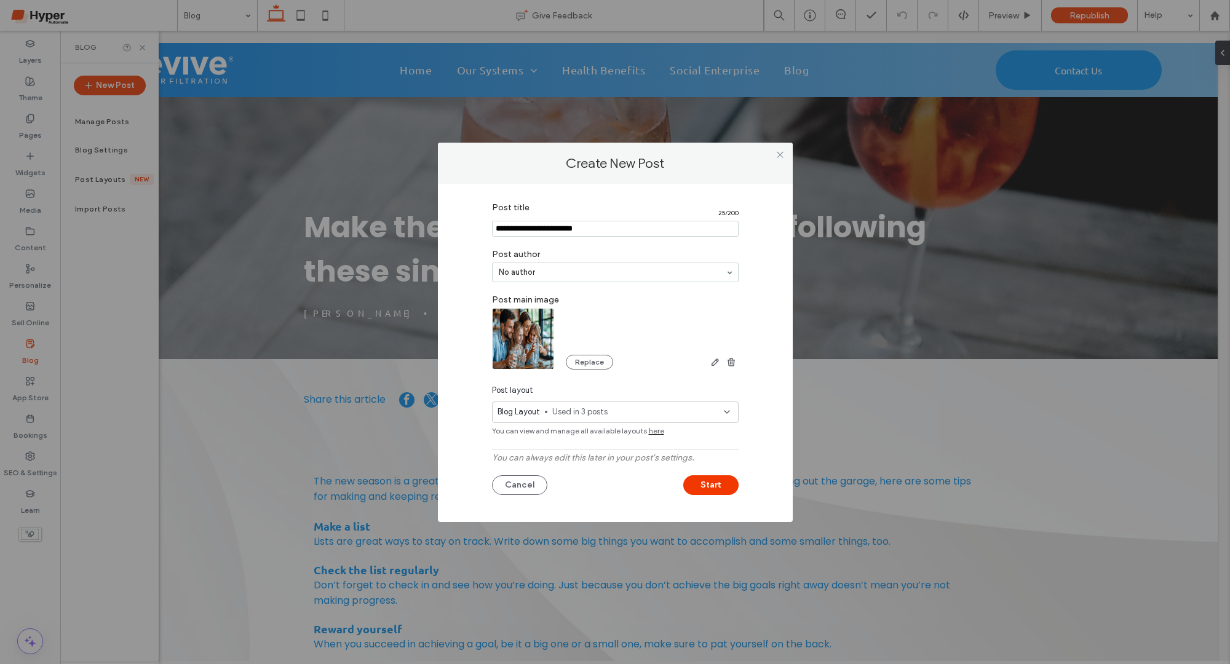
click at [589, 407] on span "Used in 3 posts" at bounding box center [638, 412] width 172 height 12
click at [624, 475] on button "Mange Post Layouts" at bounding box center [615, 474] width 95 height 20
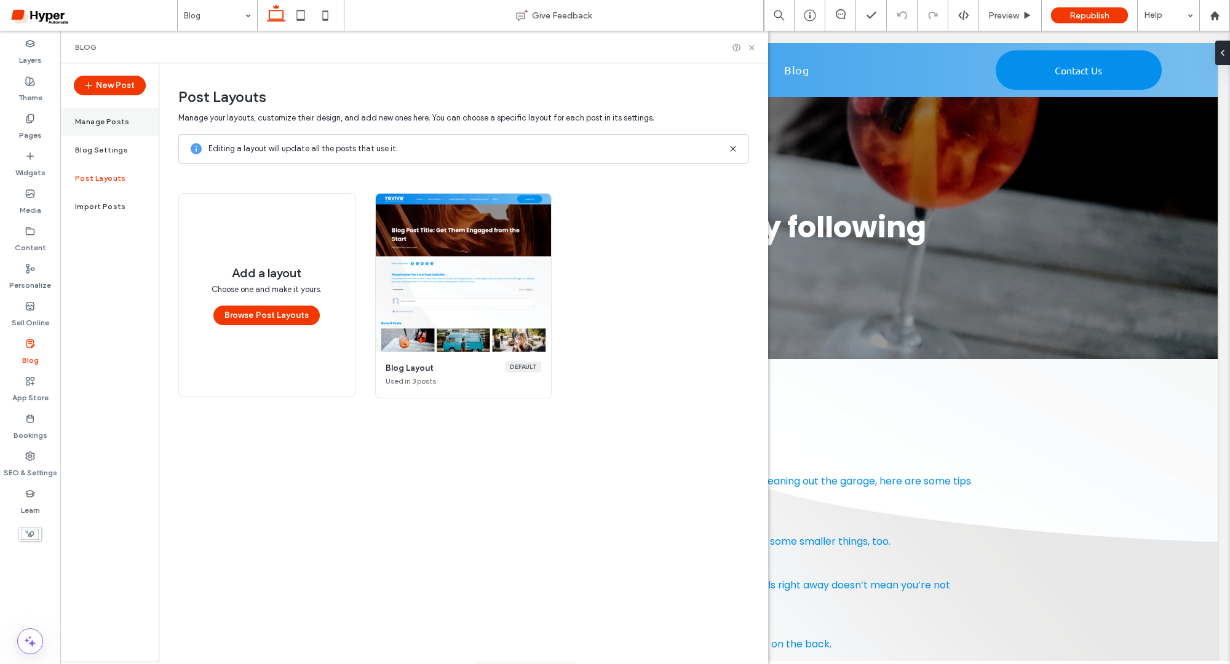
click at [100, 127] on div "Manage Posts" at bounding box center [109, 122] width 98 height 28
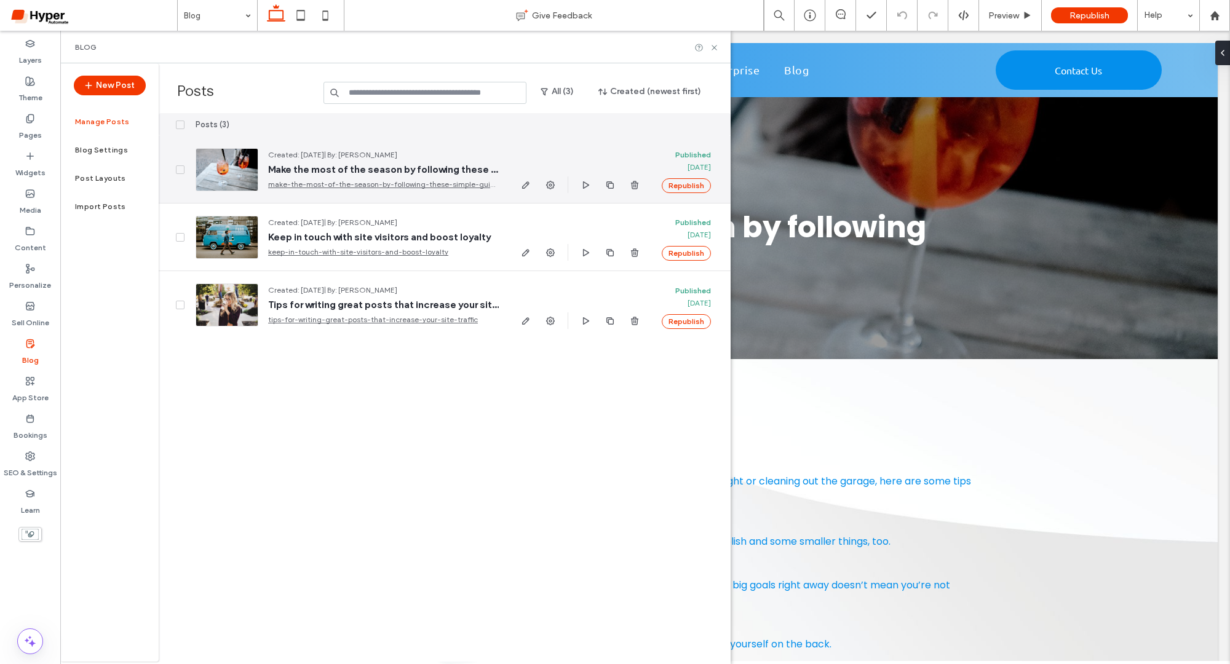
click at [361, 169] on span "Make the most of the season by following these simple guidelines" at bounding box center [383, 170] width 231 height 12
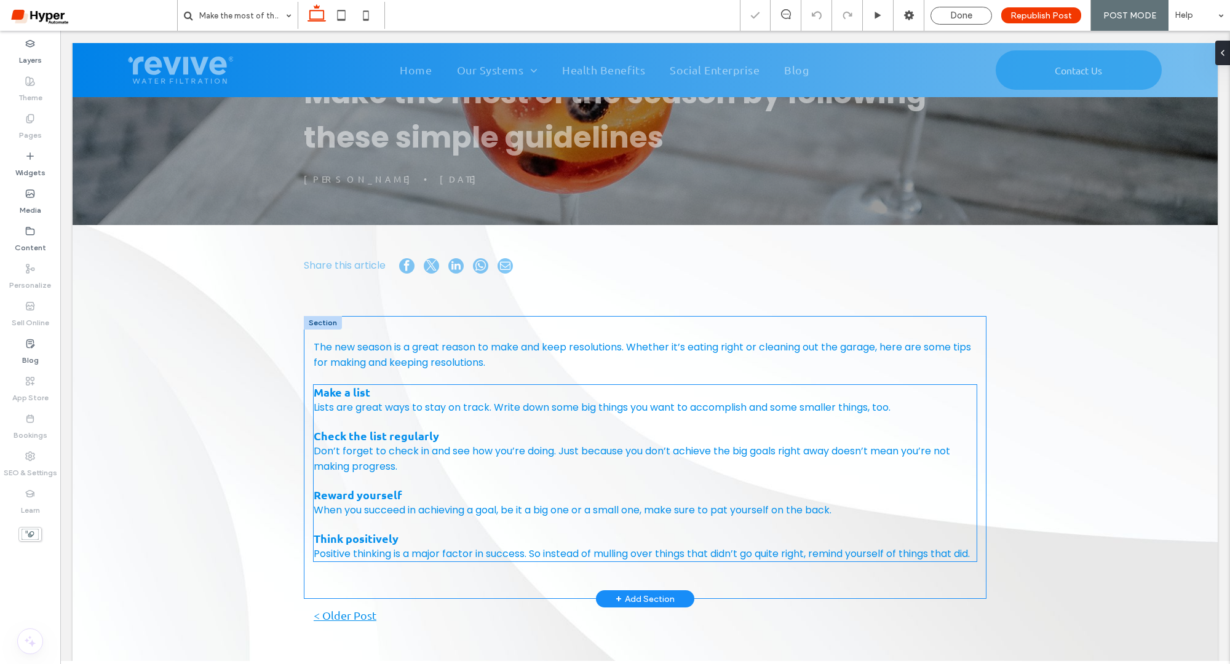
scroll to position [140, 0]
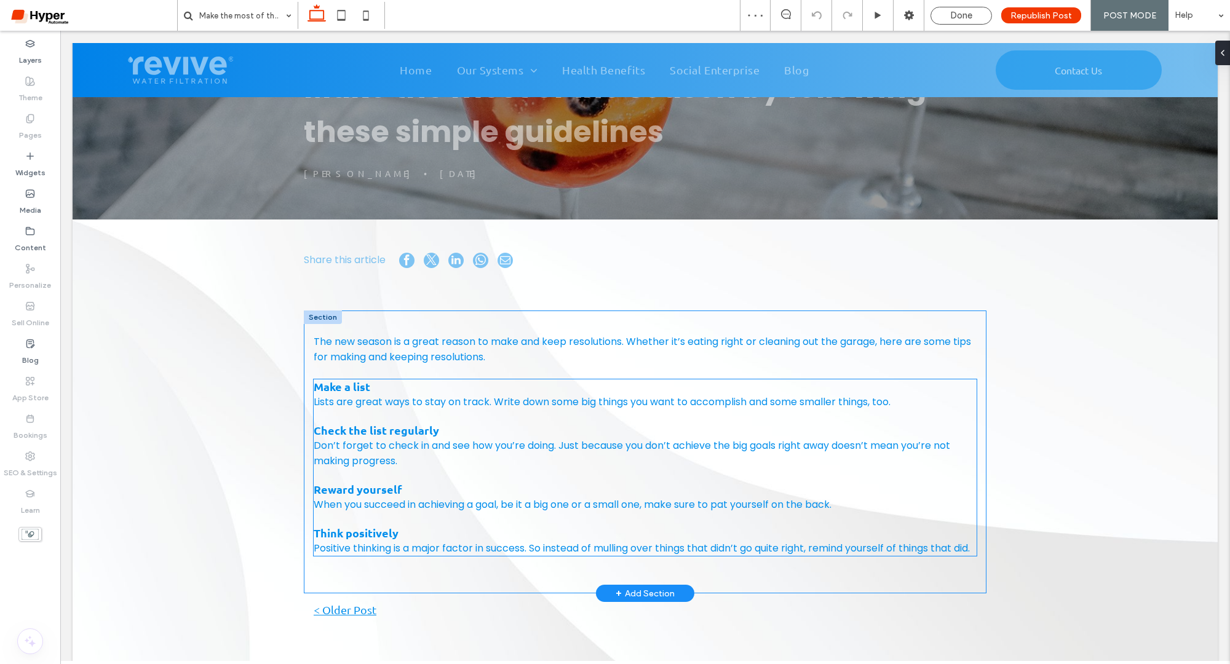
click at [451, 444] on p "Don’t forget to check in and see how you’re doing. Just because you don’t achie…" at bounding box center [645, 453] width 663 height 31
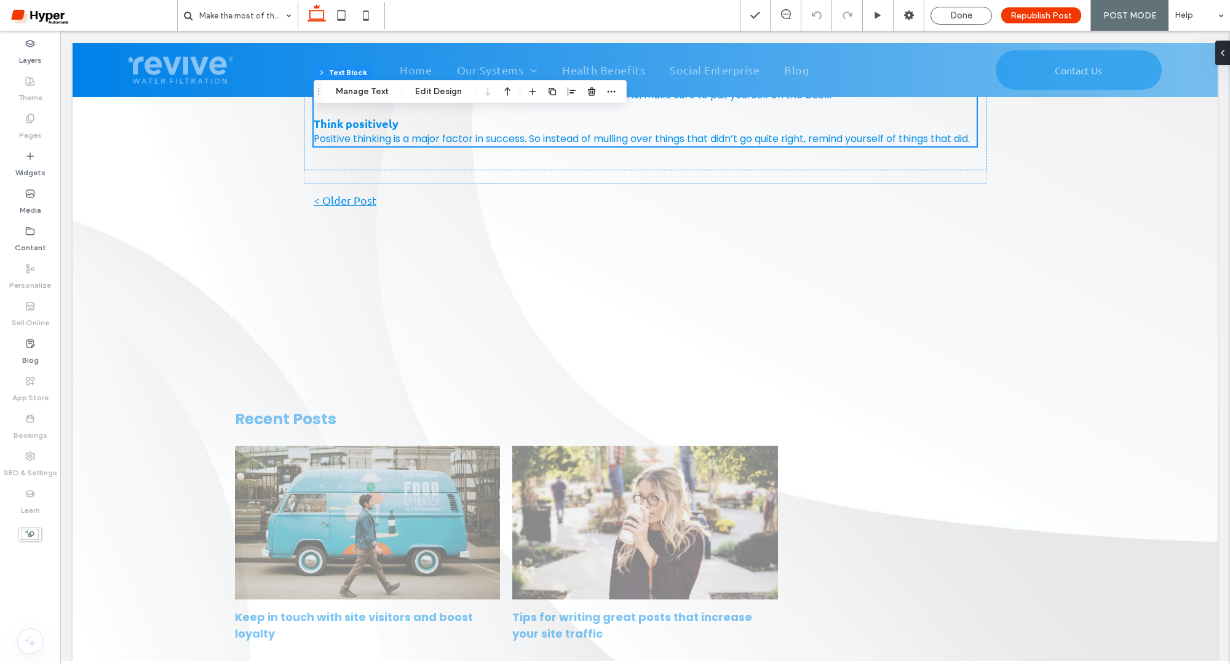
scroll to position [550, 0]
